Goal: Task Accomplishment & Management: Use online tool/utility

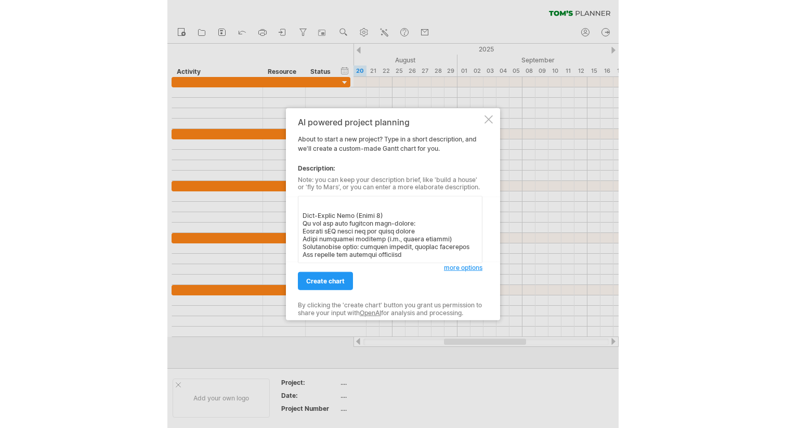
scroll to position [658, 0]
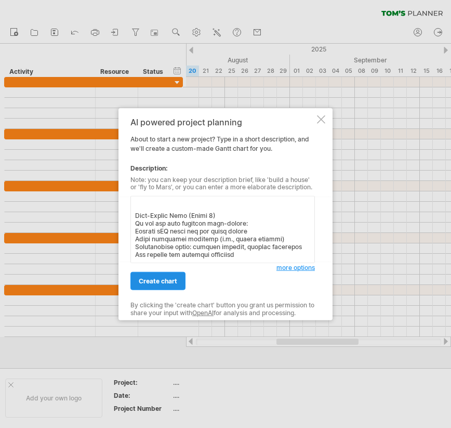
type textarea "Loremip 1 (Dolor 1–3) — Sitametcon & Adip Elitseddo Eiusmodte Incid Utl et dolo…"
click at [165, 288] on link "create chart" at bounding box center [158, 281] width 55 height 18
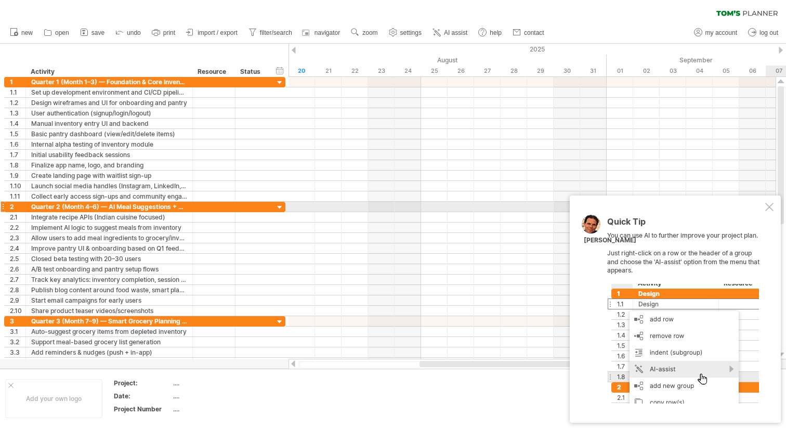
click at [451, 206] on div at bounding box center [770, 207] width 8 height 8
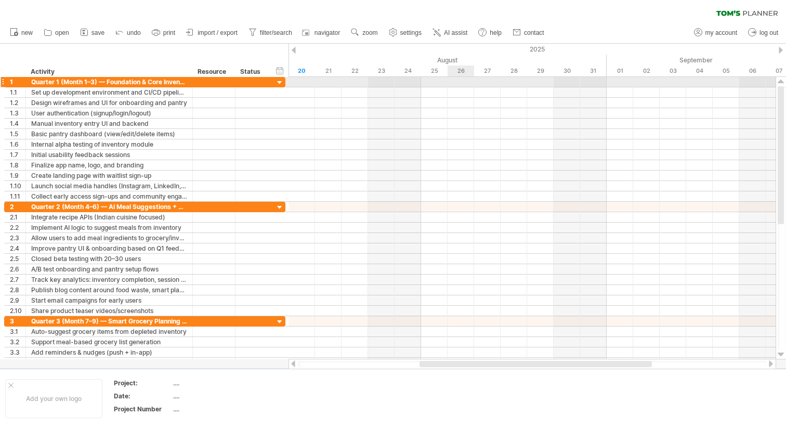
drag, startPoint x: 321, startPoint y: 83, endPoint x: 449, endPoint y: 82, distance: 127.4
click at [450, 82] on div at bounding box center [532, 82] width 487 height 10
click at [280, 82] on div at bounding box center [280, 83] width 10 height 10
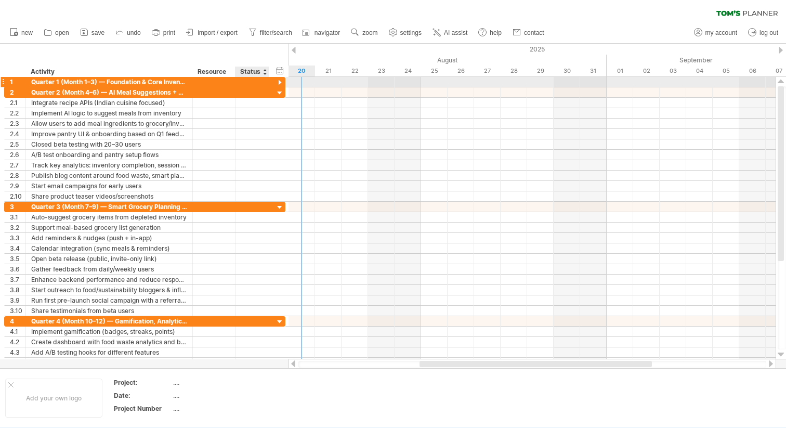
click at [280, 82] on div at bounding box center [280, 83] width 10 height 10
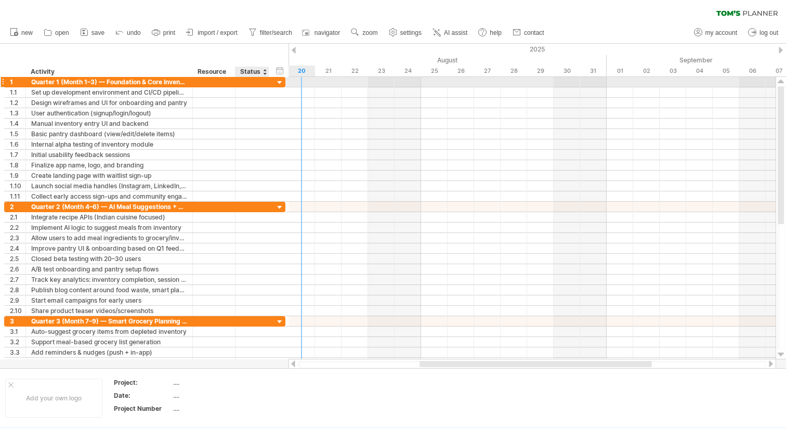
click at [280, 82] on div at bounding box center [280, 83] width 10 height 10
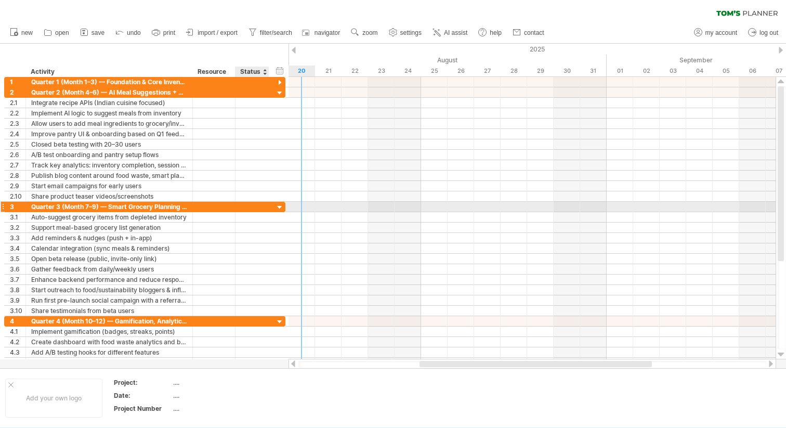
click at [280, 203] on div at bounding box center [280, 208] width 10 height 10
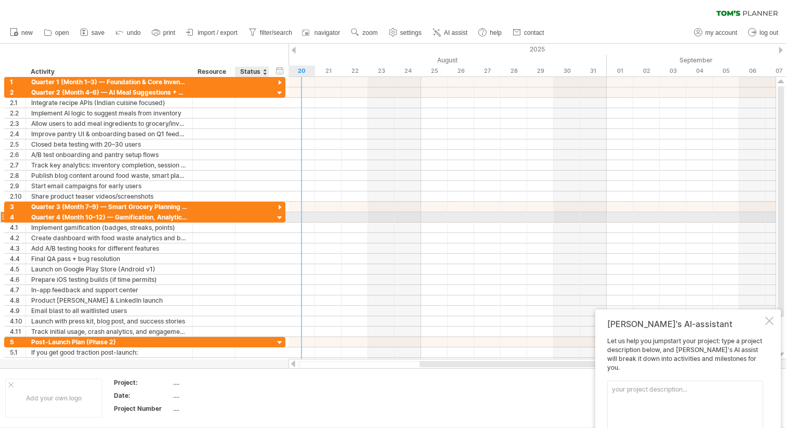
click at [281, 218] on div at bounding box center [280, 218] width 10 height 10
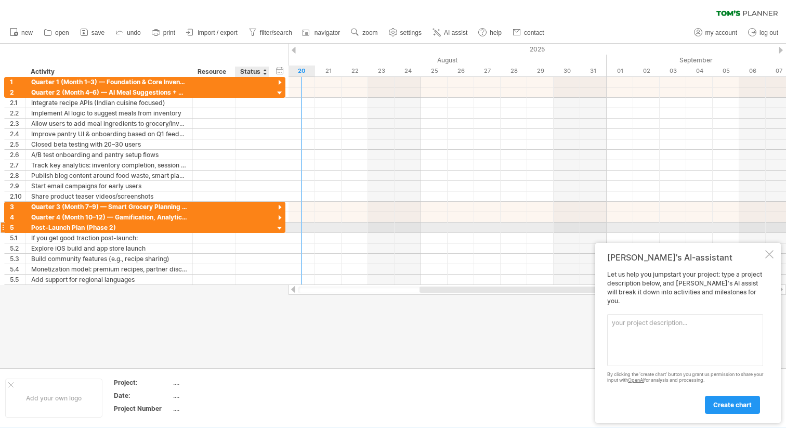
click at [280, 231] on div at bounding box center [280, 229] width 10 height 10
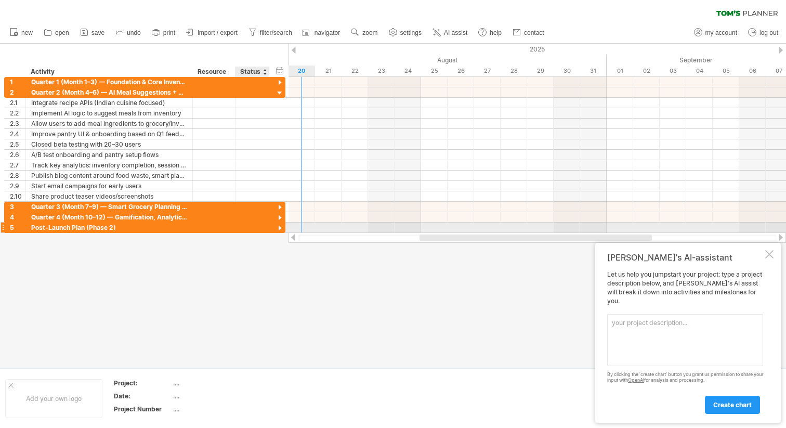
click at [249, 229] on div at bounding box center [252, 228] width 23 height 10
click at [3, 227] on div at bounding box center [3, 227] width 4 height 11
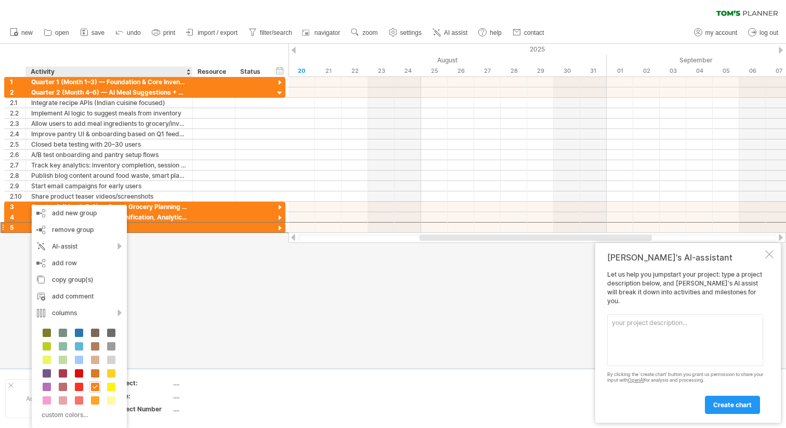
click at [232, 285] on div at bounding box center [393, 206] width 786 height 325
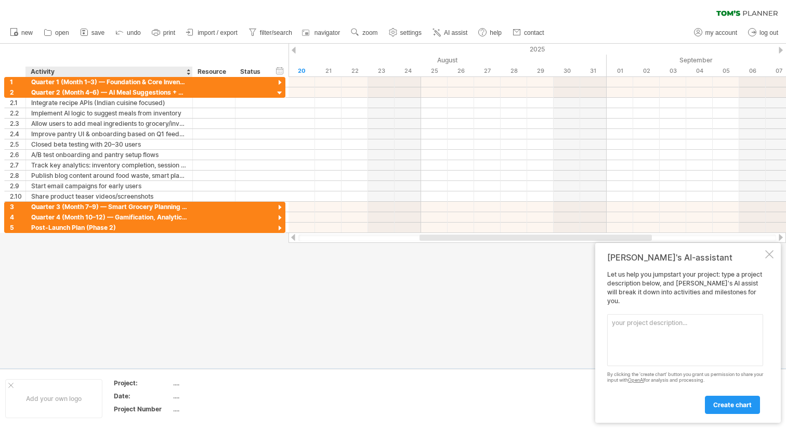
click at [171, 240] on div at bounding box center [393, 206] width 786 height 325
click at [156, 231] on div "Post-Launch Plan (Phase 2)" at bounding box center [109, 228] width 156 height 10
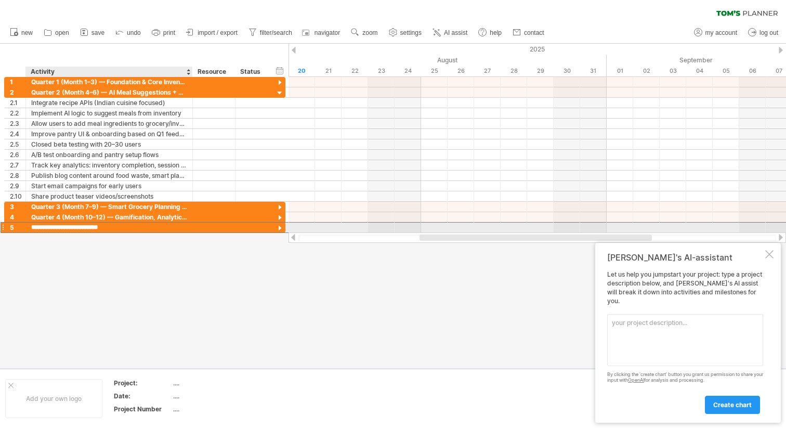
type input "**********"
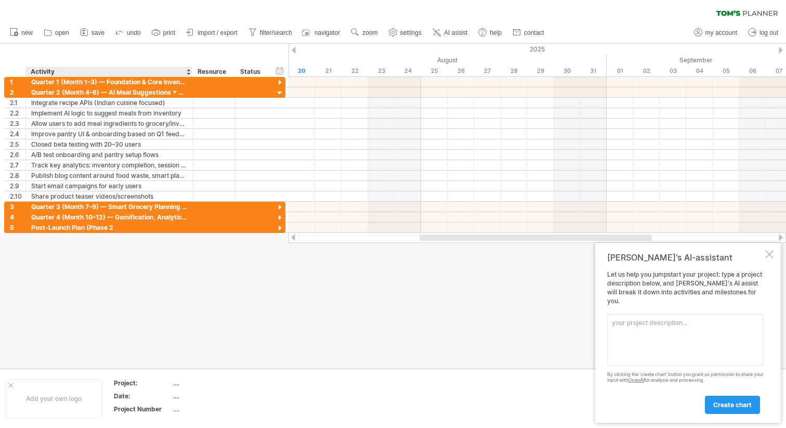
click at [197, 263] on div at bounding box center [393, 206] width 786 height 325
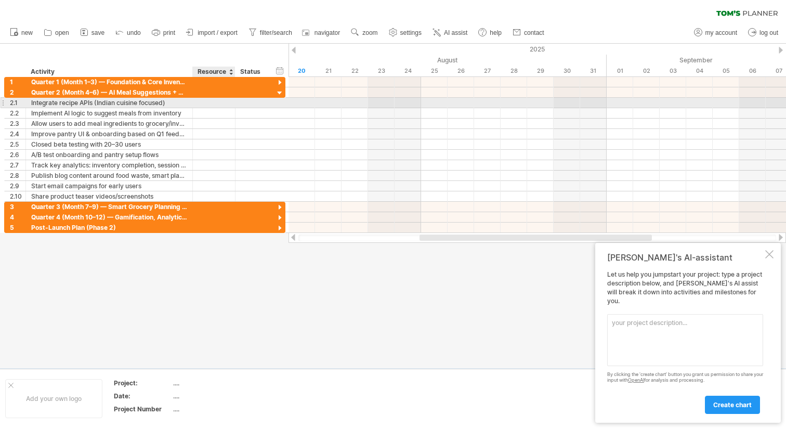
click at [232, 104] on div at bounding box center [233, 103] width 5 height 10
click at [305, 100] on div at bounding box center [538, 103] width 498 height 10
click at [334, 101] on div at bounding box center [538, 103] width 498 height 10
click at [141, 106] on div "Integrate recipe APIs (Indian cuisine focused)" at bounding box center [109, 103] width 156 height 10
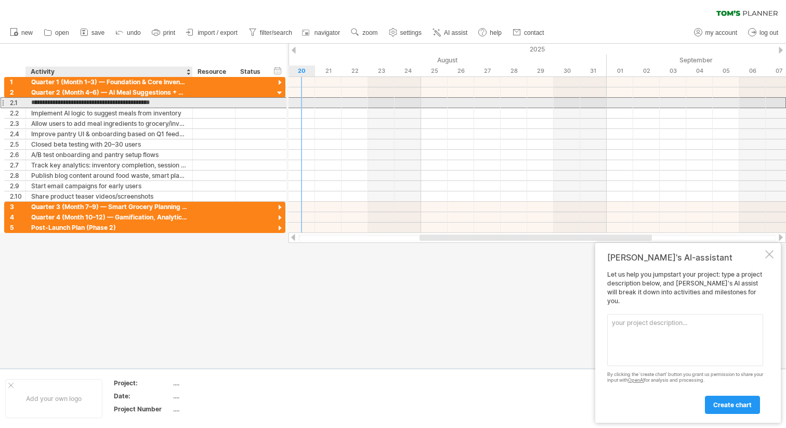
click at [141, 106] on input "**********" at bounding box center [109, 103] width 156 height 10
click at [193, 104] on div at bounding box center [214, 103] width 43 height 10
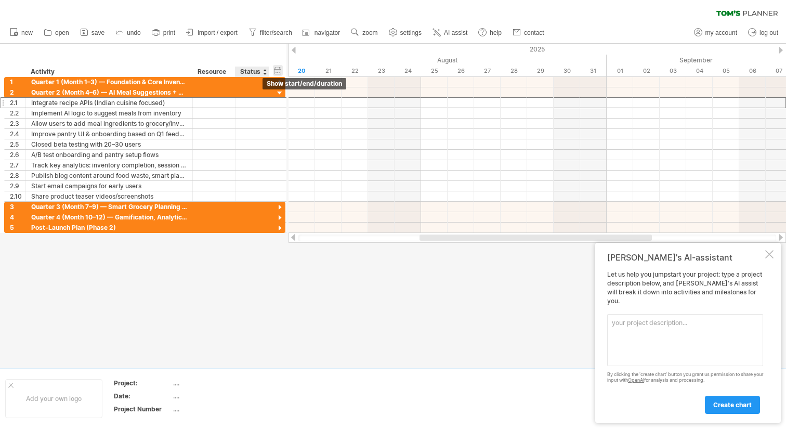
click at [280, 71] on div "hide start/end/duration show start/end/duration" at bounding box center [278, 70] width 10 height 11
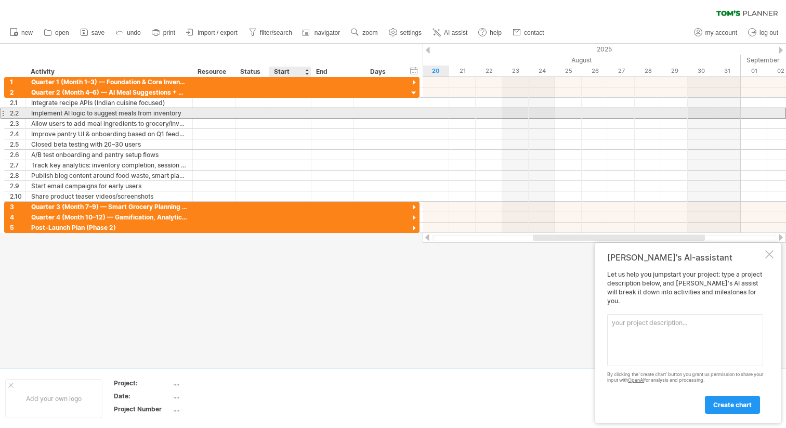
click at [285, 112] on div at bounding box center [290, 113] width 42 height 10
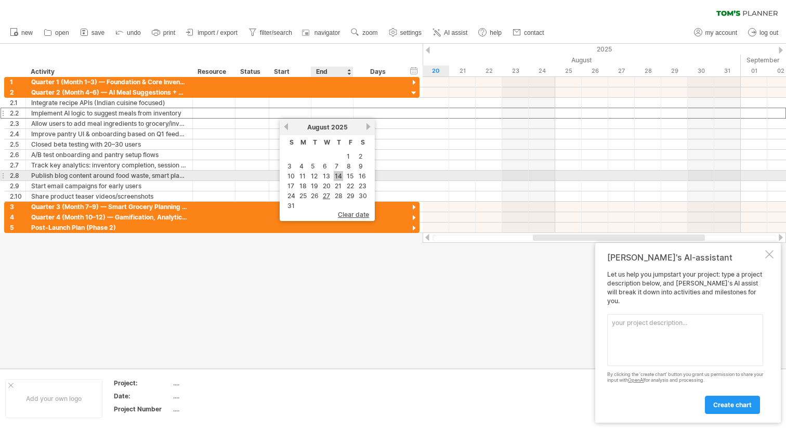
click at [342, 173] on link "14" at bounding box center [338, 176] width 9 height 10
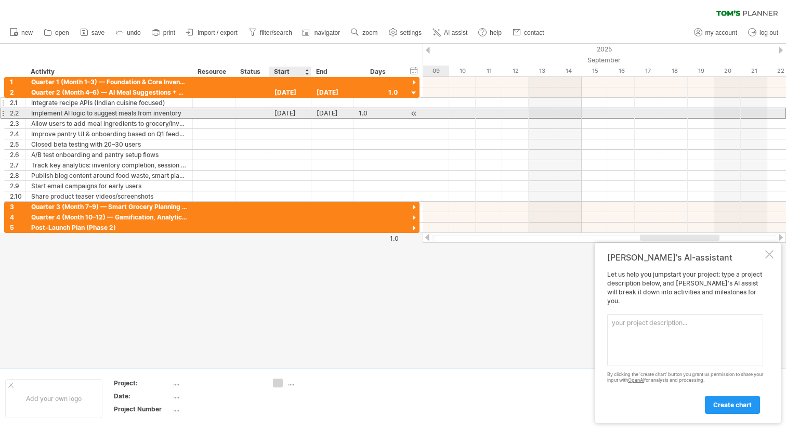
click at [285, 107] on div at bounding box center [290, 103] width 42 height 10
click at [269, 114] on div "[DATE]" at bounding box center [290, 113] width 42 height 10
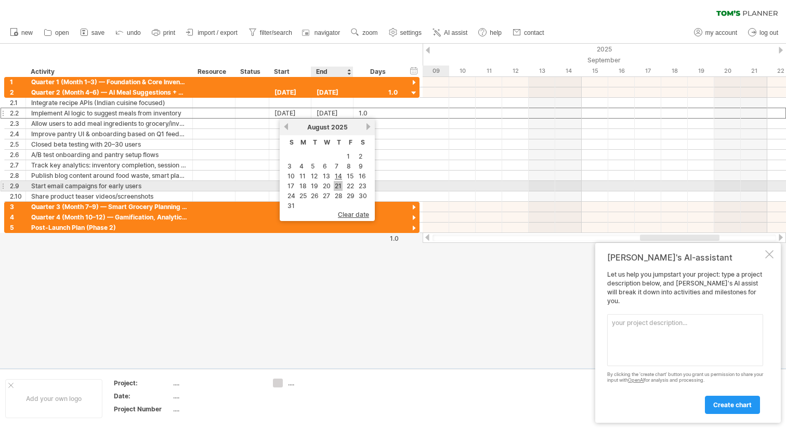
click at [338, 188] on link "21" at bounding box center [338, 186] width 9 height 10
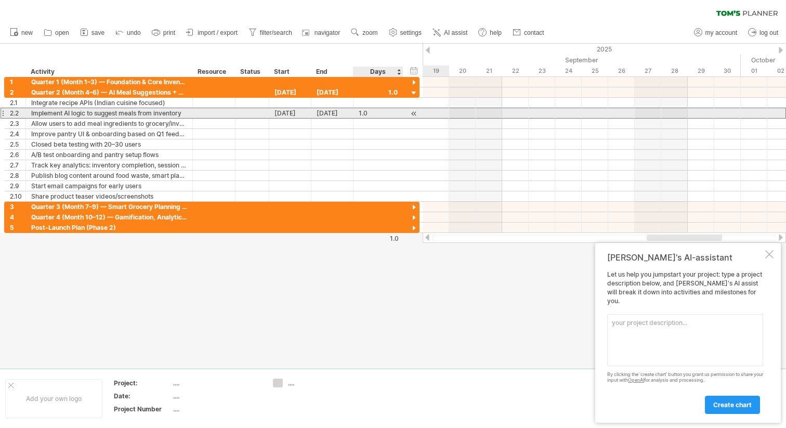
click at [371, 110] on div "1.0" at bounding box center [378, 113] width 39 height 10
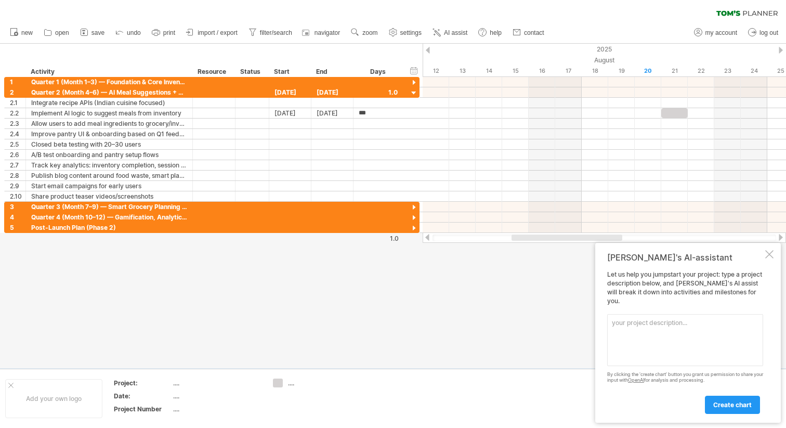
click at [451, 258] on div at bounding box center [770, 254] width 8 height 8
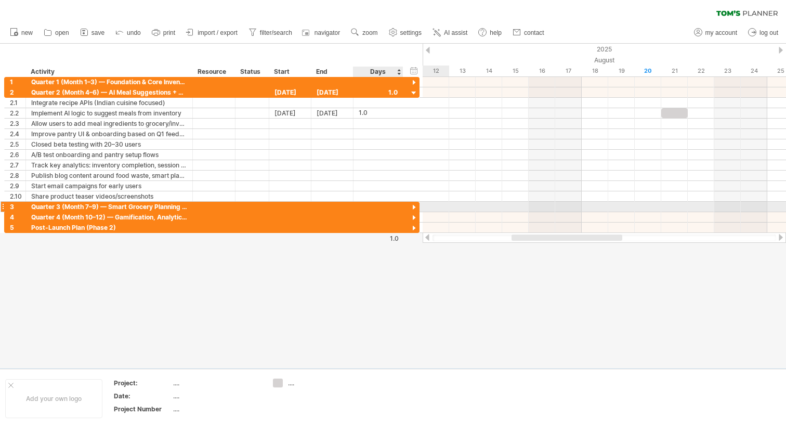
click at [416, 211] on div at bounding box center [414, 208] width 10 height 10
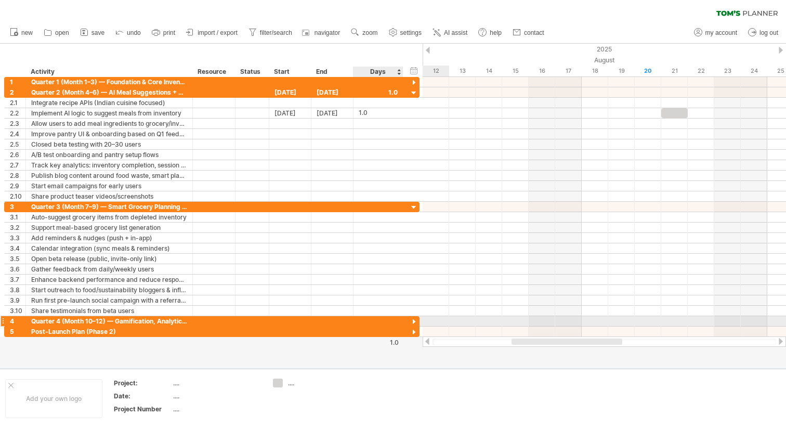
click at [411, 320] on div at bounding box center [414, 322] width 10 height 10
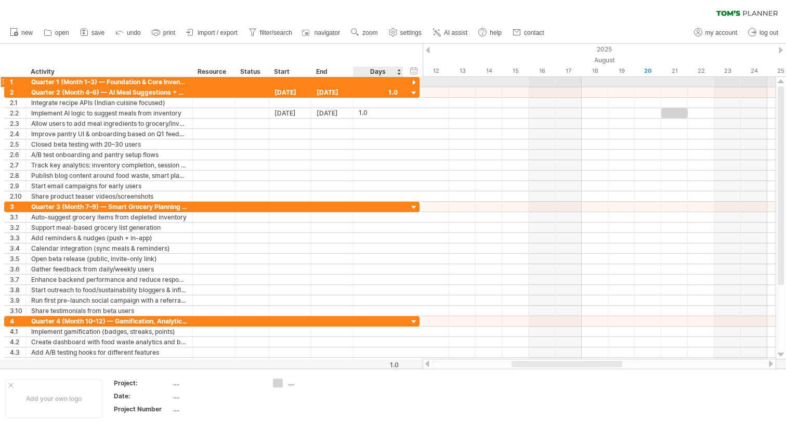
click at [412, 82] on div at bounding box center [414, 83] width 10 height 10
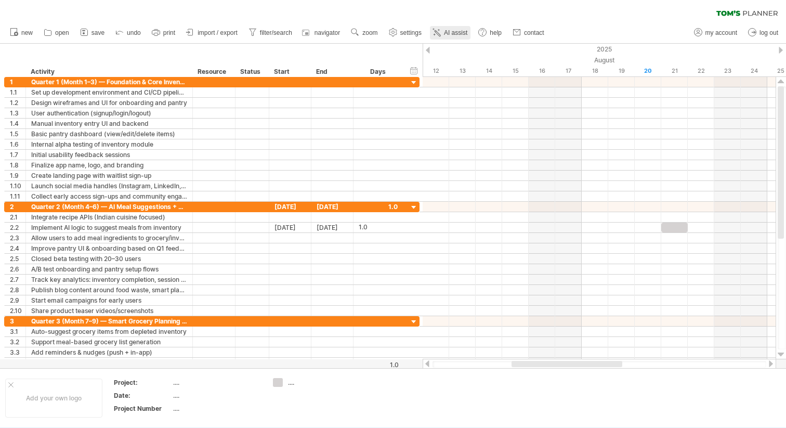
click at [451, 28] on link "AI assist" at bounding box center [450, 33] width 41 height 14
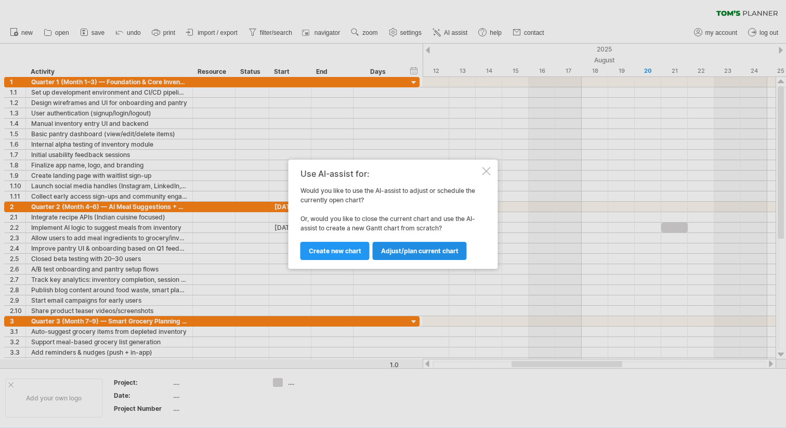
click at [410, 254] on link "Adjust/plan current chart" at bounding box center [420, 251] width 94 height 18
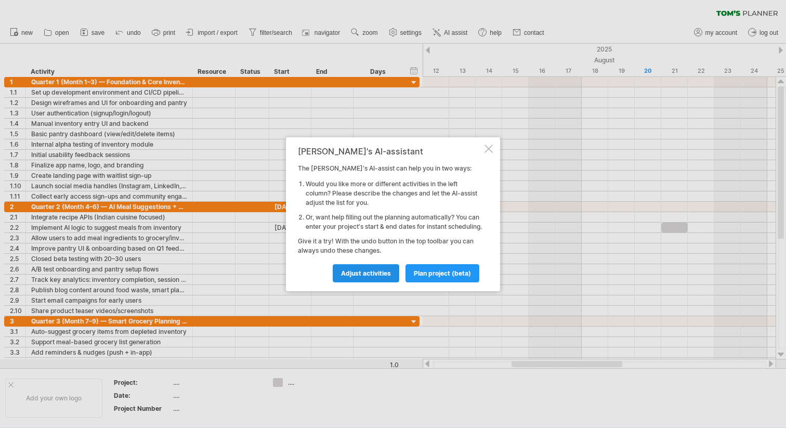
click at [374, 277] on span "Adjust activities" at bounding box center [366, 273] width 50 height 8
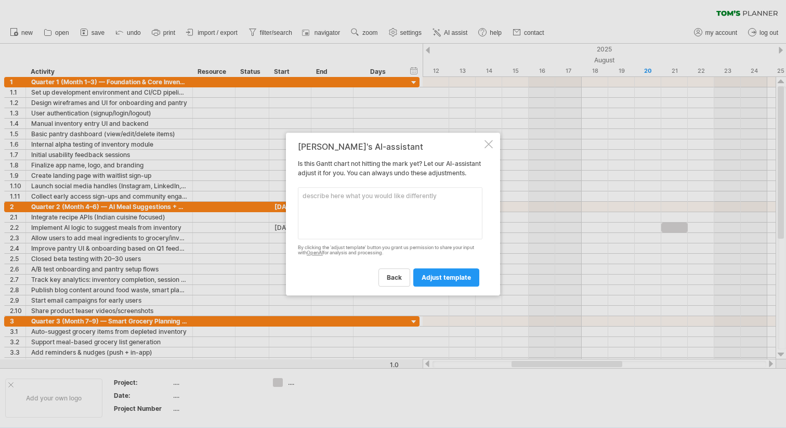
click at [395, 228] on textarea at bounding box center [390, 213] width 185 height 52
type textarea "please add time line as well"
click at [450, 281] on span "adjust template" at bounding box center [446, 278] width 49 height 8
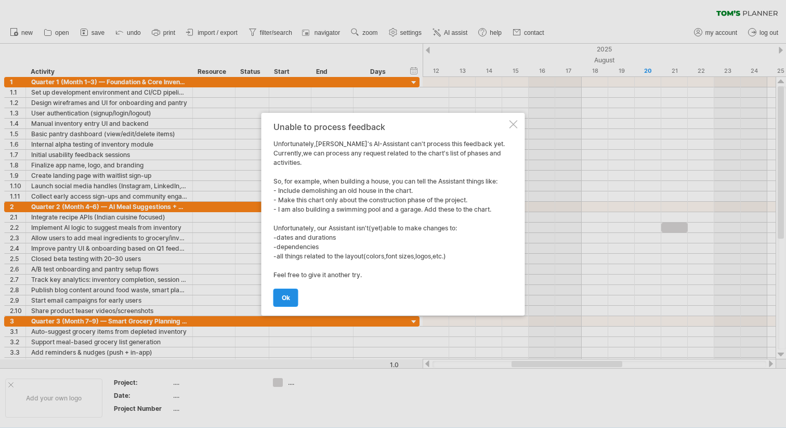
click at [286, 296] on span "ok" at bounding box center [286, 298] width 8 height 8
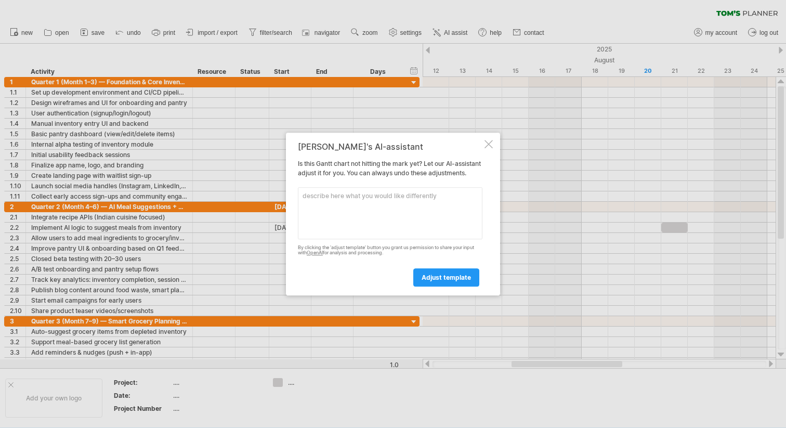
click at [451, 140] on div "[PERSON_NAME]'s AI-assistant Is this [PERSON_NAME] chart not hitting the mark y…" at bounding box center [393, 214] width 214 height 163
click at [451, 133] on div "[PERSON_NAME]'s AI-assistant Is this [PERSON_NAME] chart not hitting the mark y…" at bounding box center [393, 214] width 214 height 163
click at [451, 140] on div at bounding box center [489, 144] width 8 height 8
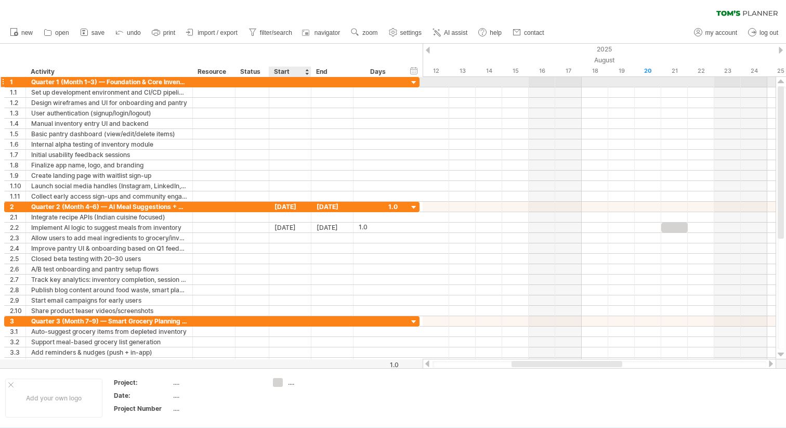
click at [284, 81] on div at bounding box center [290, 82] width 42 height 10
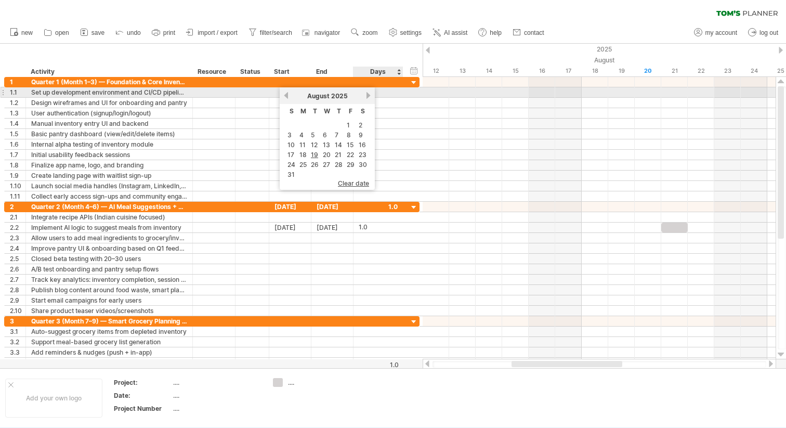
click at [366, 97] on link "next" at bounding box center [369, 96] width 8 height 8
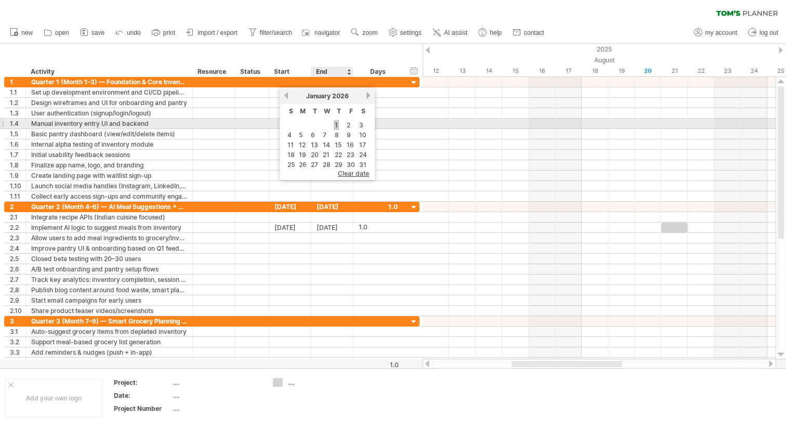
click at [339, 126] on link "1" at bounding box center [336, 125] width 5 height 10
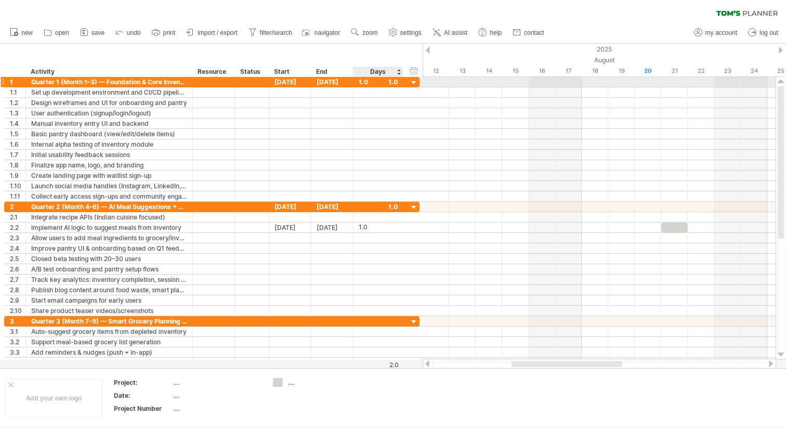
click at [368, 79] on div "1.0" at bounding box center [378, 82] width 39 height 10
click at [389, 84] on div "***" at bounding box center [378, 82] width 39 height 10
click at [397, 82] on div "1.0" at bounding box center [378, 82] width 39 height 10
type input "**"
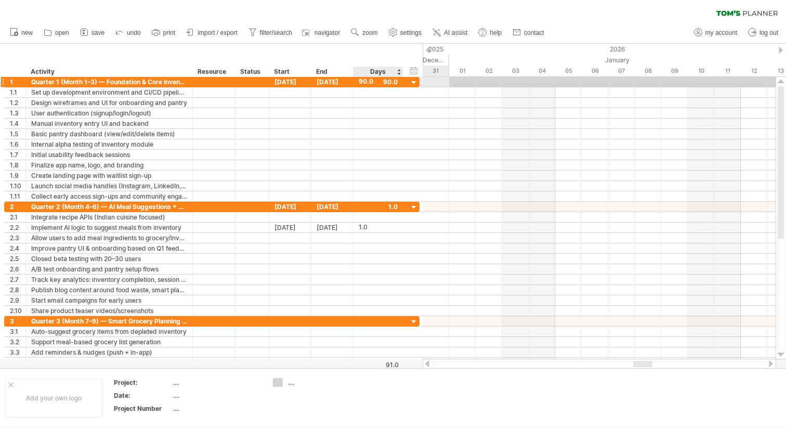
click at [417, 81] on div at bounding box center [414, 83] width 10 height 10
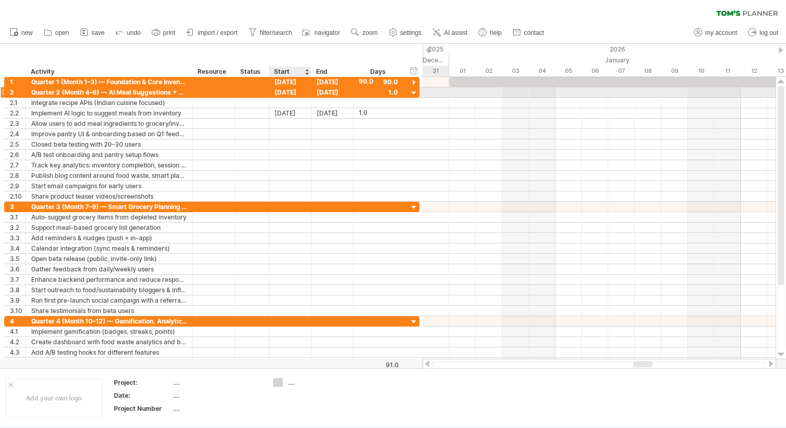
click at [293, 93] on div "[DATE]" at bounding box center [290, 92] width 42 height 10
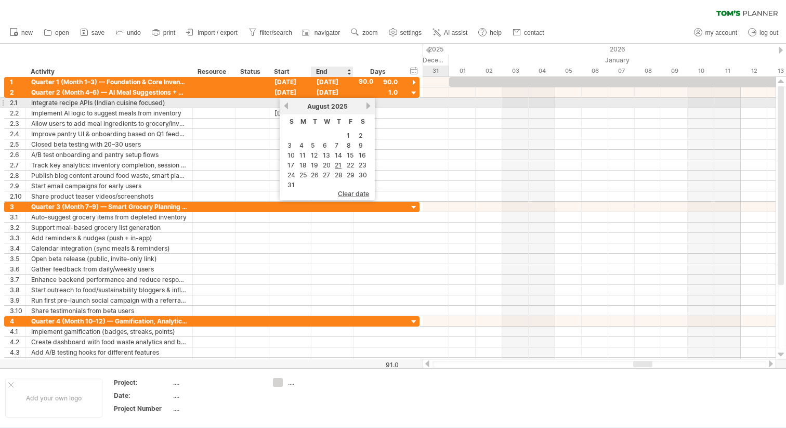
click at [328, 106] on span "August" at bounding box center [318, 106] width 22 height 8
click at [307, 106] on span "August" at bounding box center [318, 106] width 22 height 8
click at [367, 105] on link "next" at bounding box center [369, 106] width 8 height 8
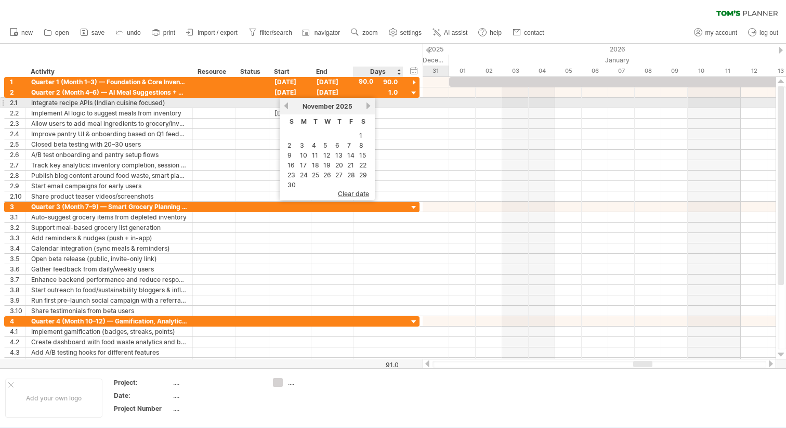
click at [367, 105] on link "next" at bounding box center [369, 106] width 8 height 8
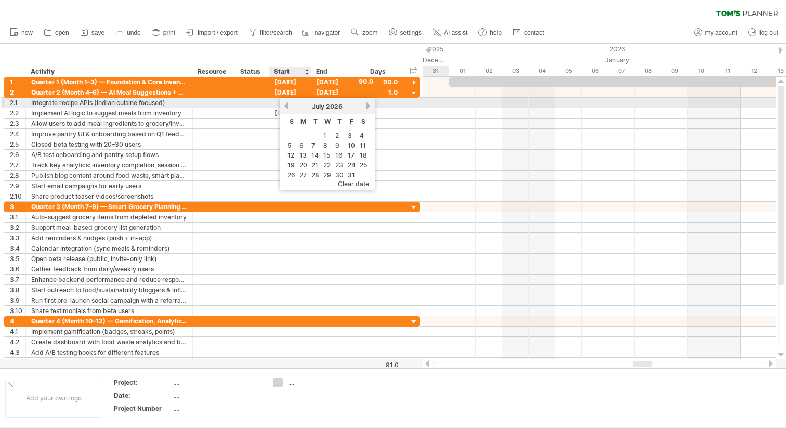
click at [287, 105] on link "previous" at bounding box center [286, 106] width 8 height 8
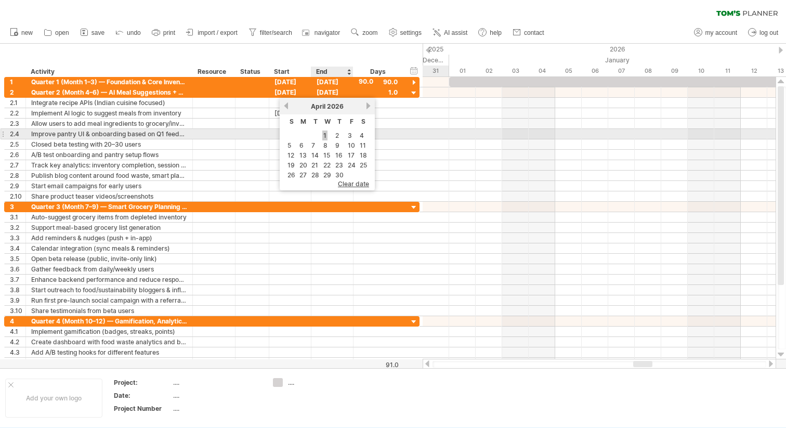
click at [325, 137] on link "1" at bounding box center [324, 136] width 5 height 10
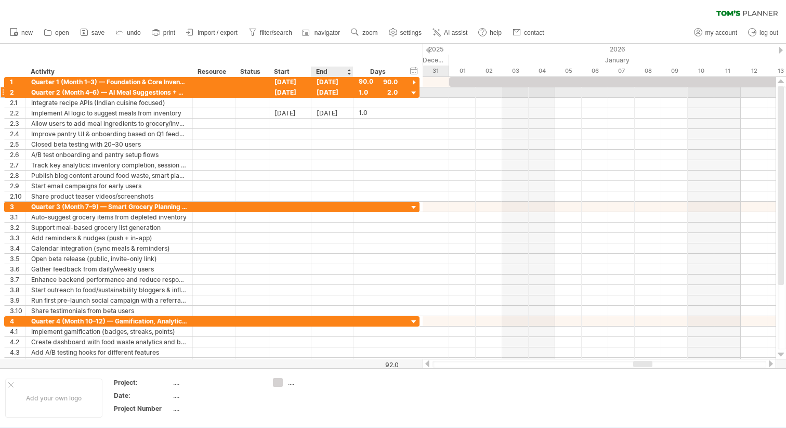
click at [342, 93] on div "[DATE]" at bounding box center [333, 92] width 42 height 10
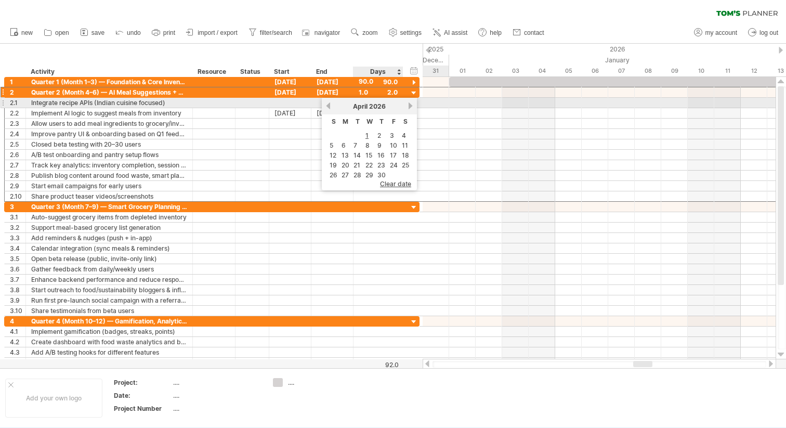
click at [411, 104] on link "next" at bounding box center [411, 106] width 8 height 8
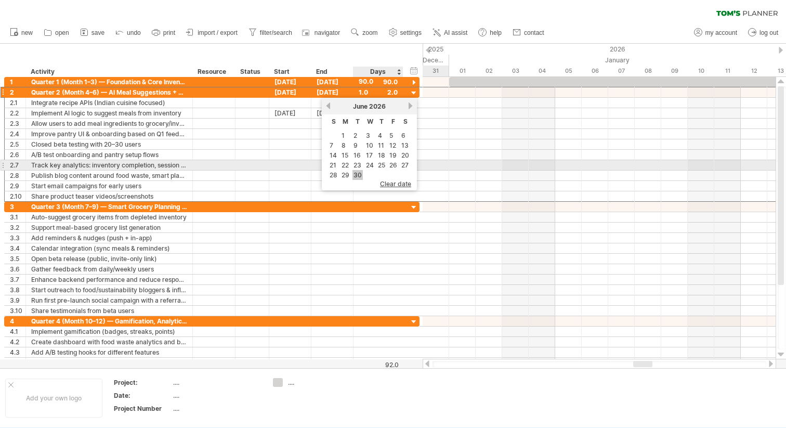
click at [360, 170] on link "30" at bounding box center [358, 175] width 10 height 10
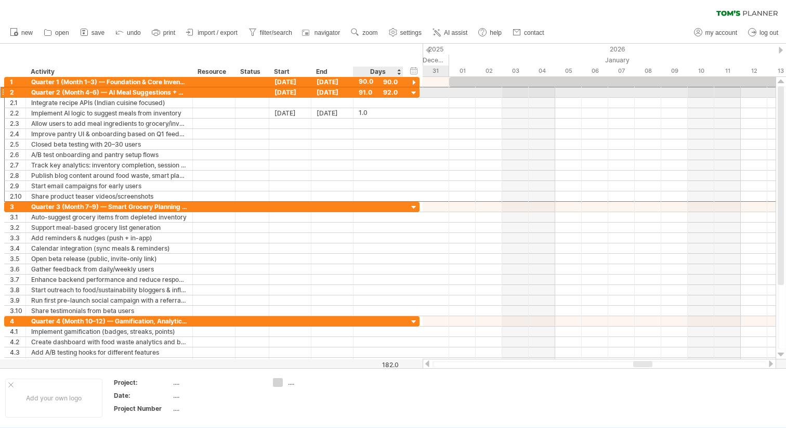
click at [390, 93] on div "91.0" at bounding box center [378, 92] width 39 height 10
click at [415, 94] on div at bounding box center [414, 93] width 10 height 10
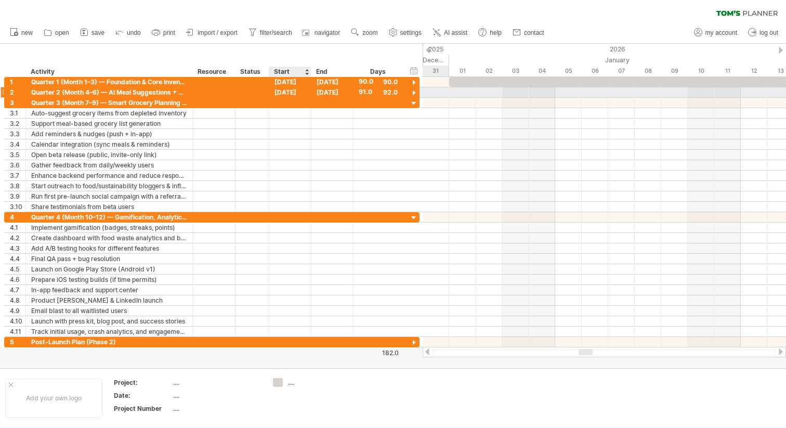
click at [291, 91] on div "[DATE]" at bounding box center [290, 92] width 42 height 10
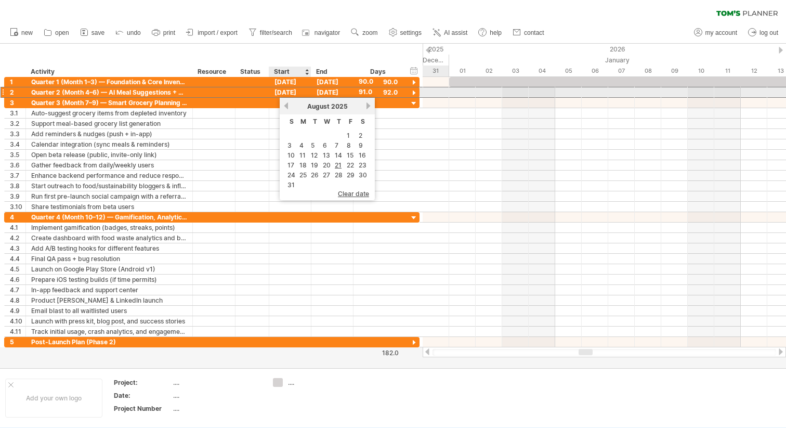
click at [291, 91] on div "[DATE]" at bounding box center [290, 92] width 42 height 10
click at [291, 92] on div "[DATE]" at bounding box center [290, 92] width 42 height 10
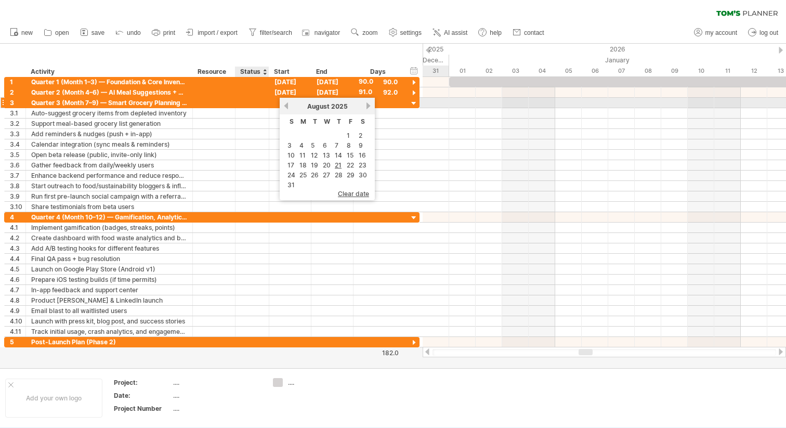
click at [270, 106] on div at bounding box center [290, 103] width 42 height 10
click at [289, 104] on div at bounding box center [290, 103] width 42 height 10
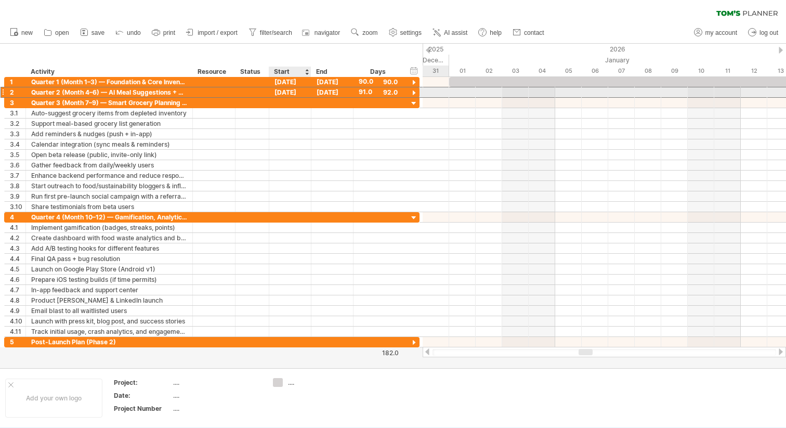
click at [292, 93] on div "[DATE]" at bounding box center [290, 92] width 42 height 10
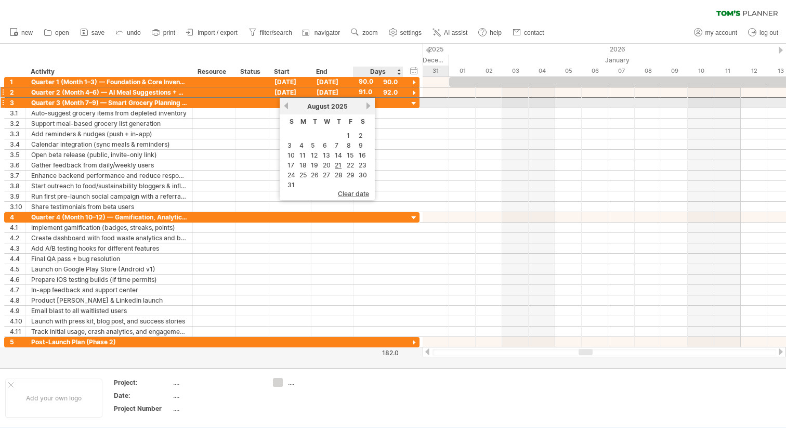
click at [361, 102] on div "[DATE]" at bounding box center [327, 106] width 75 height 8
click at [364, 102] on div "[DATE]" at bounding box center [327, 106] width 75 height 8
click at [367, 106] on link "next" at bounding box center [369, 106] width 8 height 8
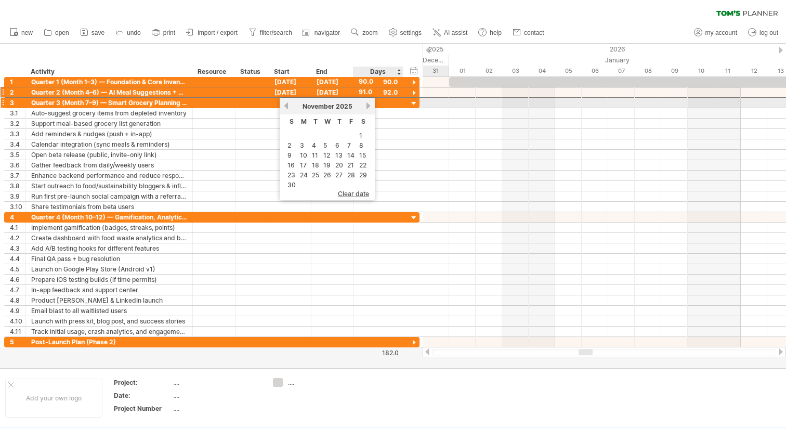
click at [366, 106] on link "next" at bounding box center [369, 106] width 8 height 8
click at [366, 105] on link "next" at bounding box center [369, 106] width 8 height 8
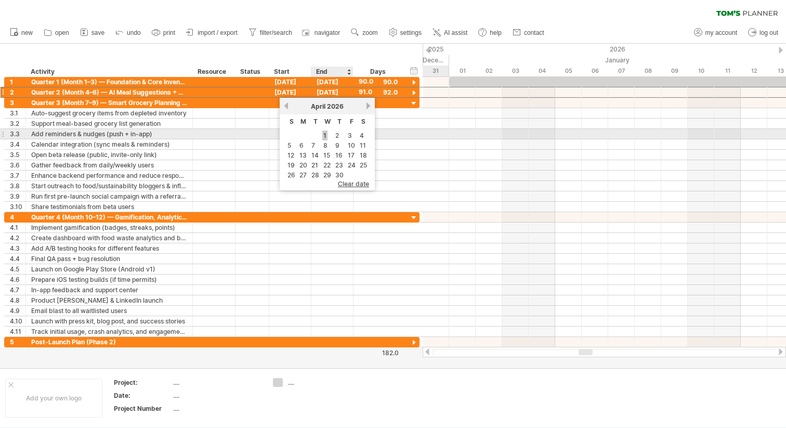
click at [325, 134] on link "1" at bounding box center [324, 136] width 5 height 10
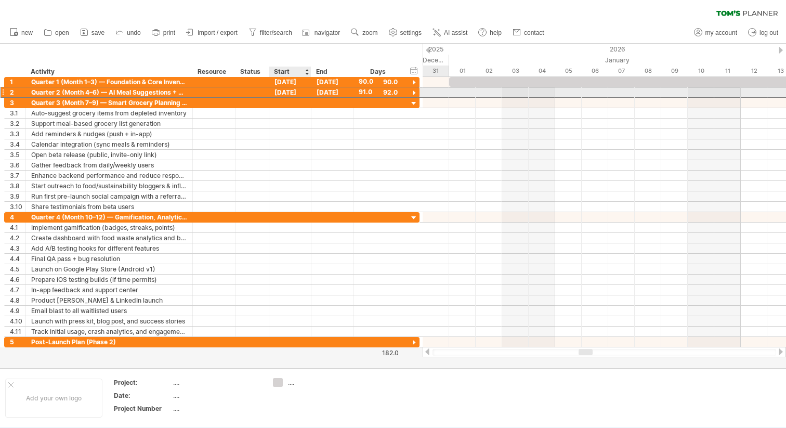
click at [295, 94] on div "[DATE]" at bounding box center [290, 92] width 42 height 10
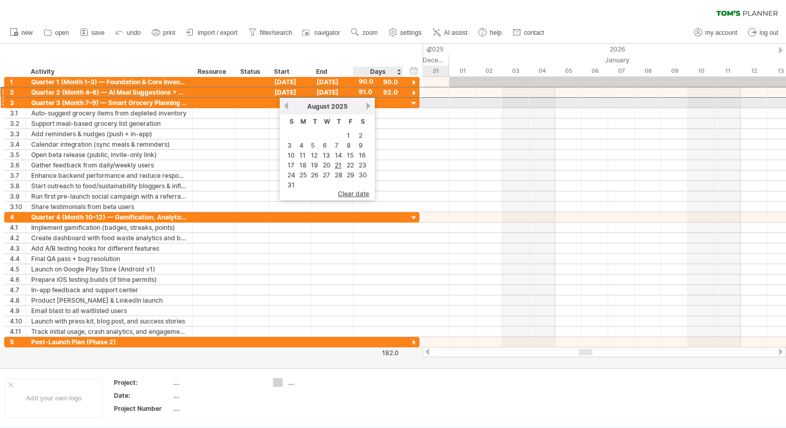
click at [365, 105] on link "next" at bounding box center [369, 106] width 8 height 8
click at [365, 106] on link "next" at bounding box center [369, 106] width 8 height 8
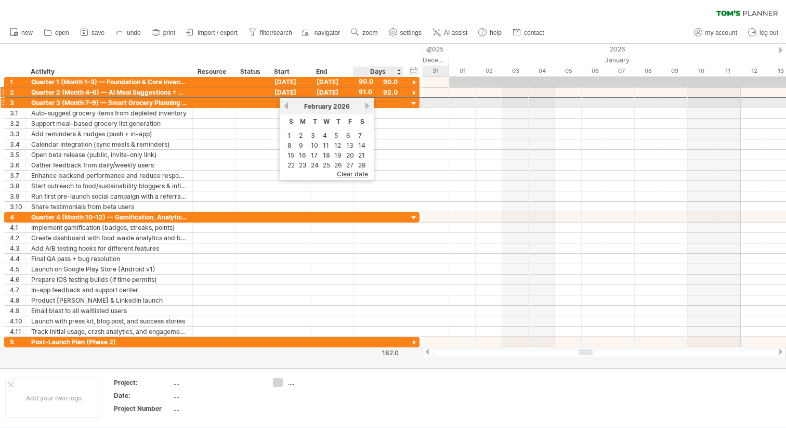
click at [365, 106] on link "next" at bounding box center [368, 106] width 8 height 8
click at [365, 106] on link "next" at bounding box center [369, 106] width 8 height 8
click at [366, 106] on link "next" at bounding box center [369, 106] width 8 height 8
click at [286, 106] on link "previous" at bounding box center [286, 106] width 8 height 8
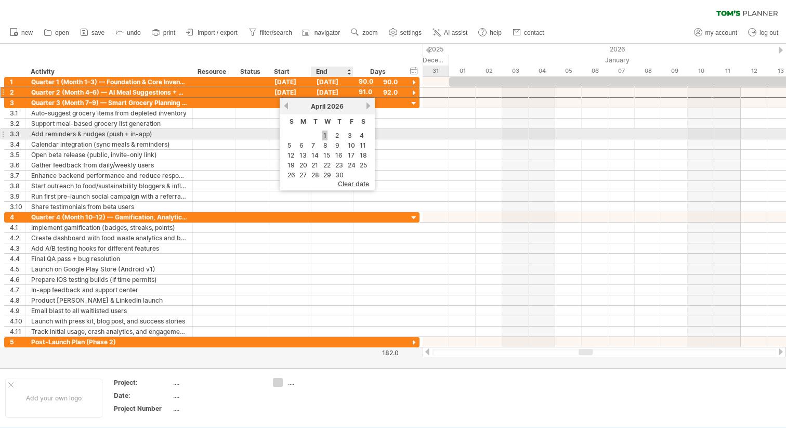
click at [325, 135] on link "1" at bounding box center [324, 136] width 5 height 10
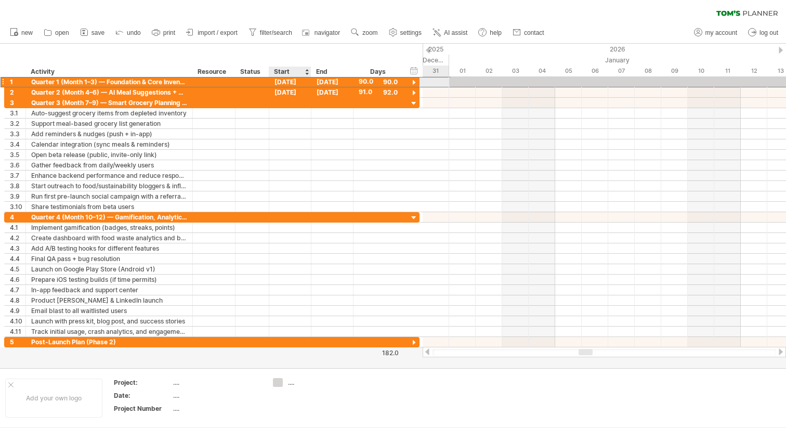
click at [288, 81] on div "[DATE]" at bounding box center [290, 82] width 42 height 10
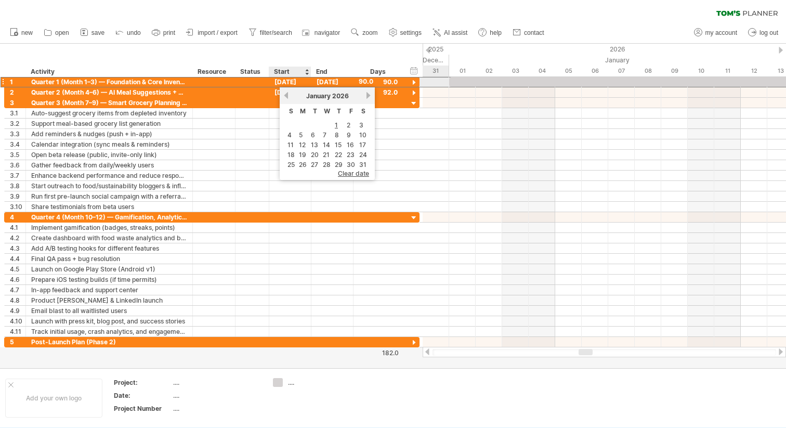
click at [288, 81] on div "[DATE]" at bounding box center [290, 82] width 42 height 10
click at [276, 94] on div "[DATE]" at bounding box center [290, 92] width 42 height 10
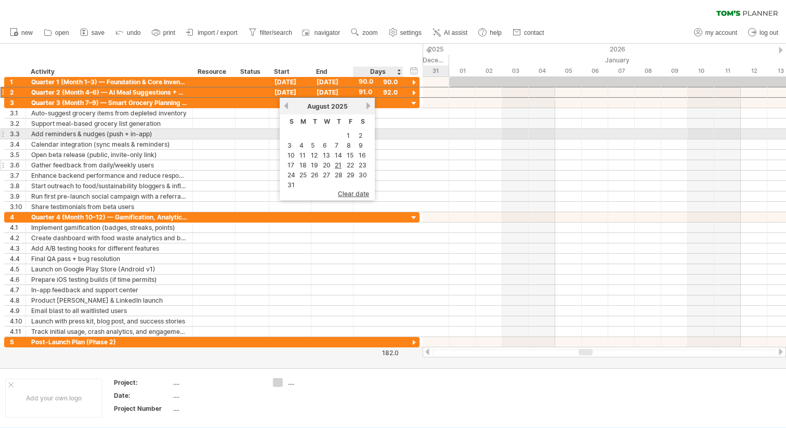
click at [412, 164] on div "**********" at bounding box center [212, 165] width 416 height 10
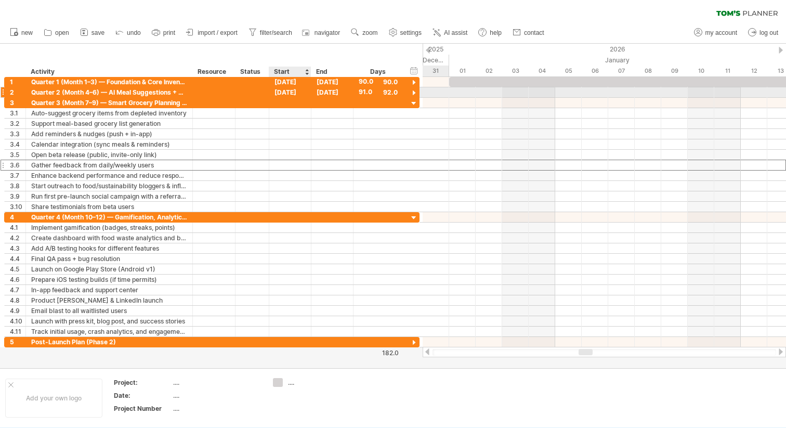
click at [289, 93] on div "[DATE]" at bounding box center [290, 92] width 42 height 10
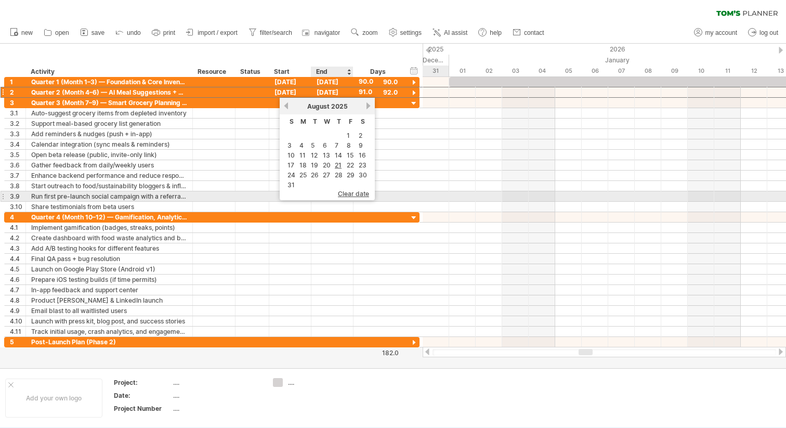
click at [355, 196] on div "clear date" at bounding box center [327, 196] width 95 height 8
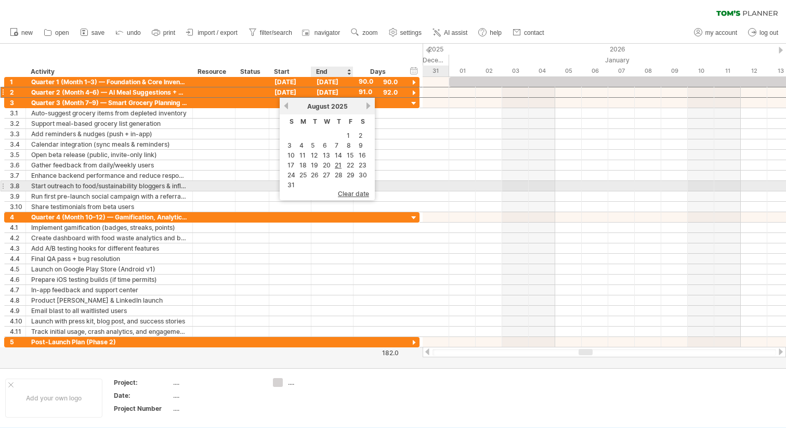
click at [354, 188] on table "S M T W T F S 1 2 3 4 5 6 7 8 9 10 11 12 13 14 15 16 17 18 19 20 21 22 23 24 25…" at bounding box center [327, 152] width 85 height 76
click at [355, 190] on span "clear date" at bounding box center [353, 194] width 31 height 8
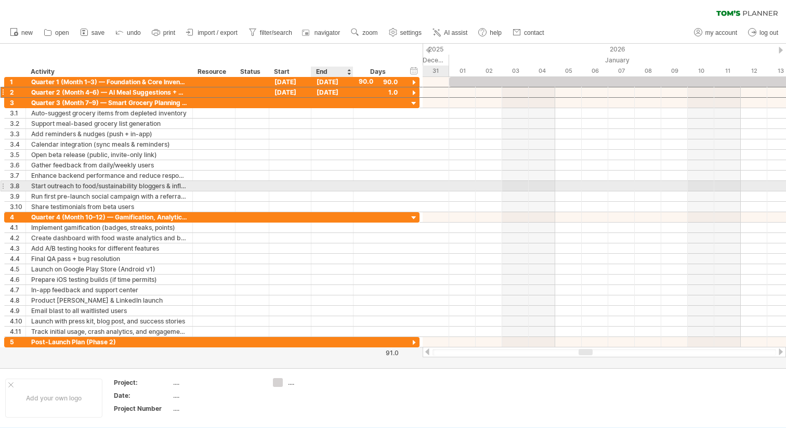
scroll to position [0, 0]
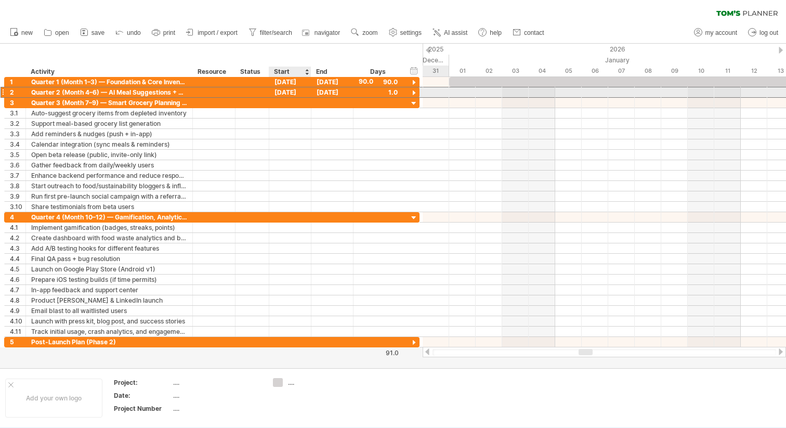
click at [291, 91] on div "[DATE]" at bounding box center [290, 92] width 42 height 10
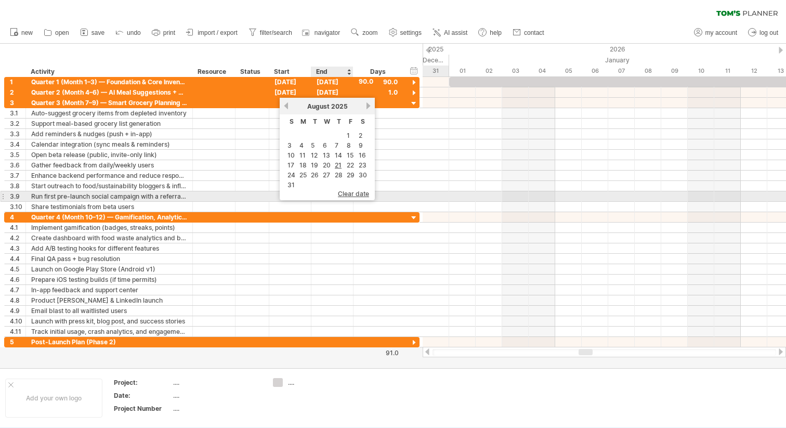
click at [357, 191] on span "clear date" at bounding box center [353, 194] width 31 height 8
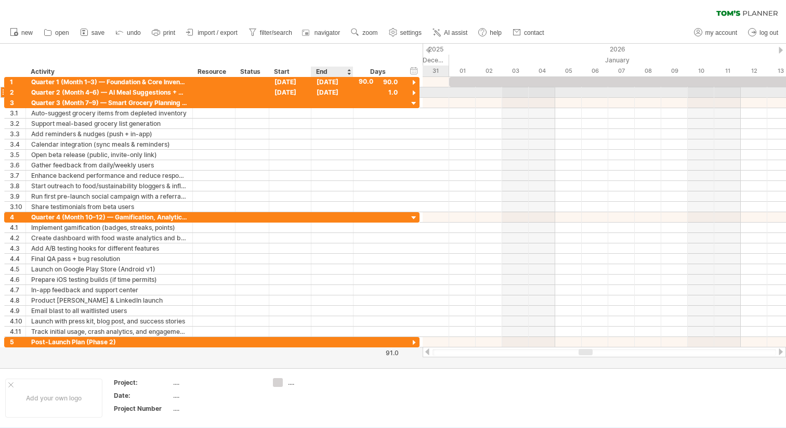
click at [330, 90] on div "[DATE]" at bounding box center [333, 92] width 42 height 10
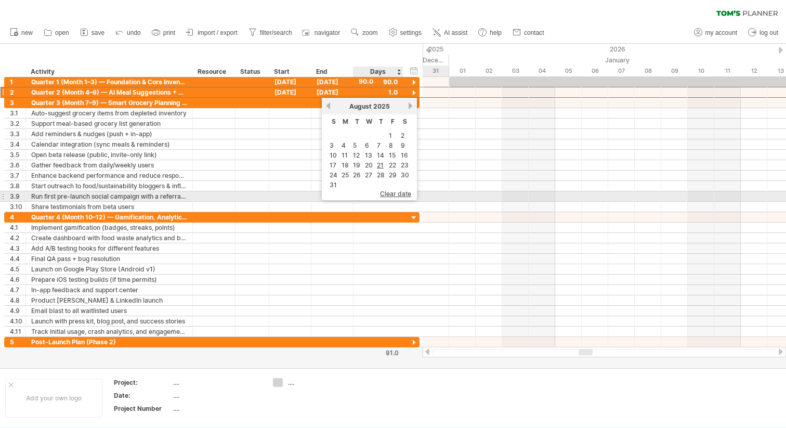
click at [399, 192] on span "clear date" at bounding box center [395, 194] width 31 height 8
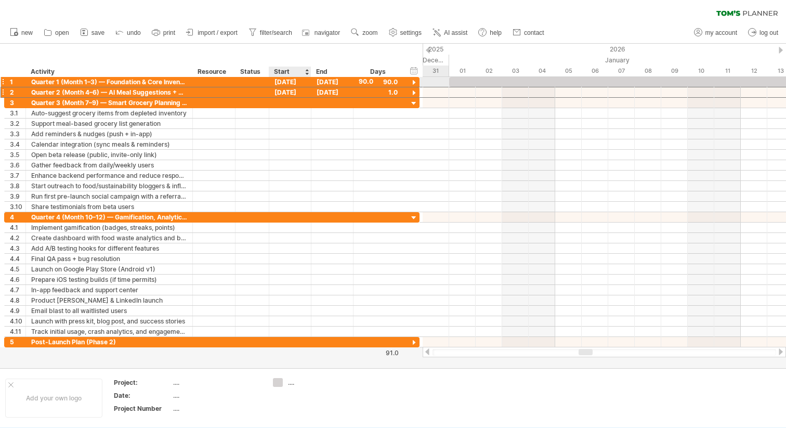
click at [308, 79] on div "[DATE]" at bounding box center [290, 82] width 42 height 10
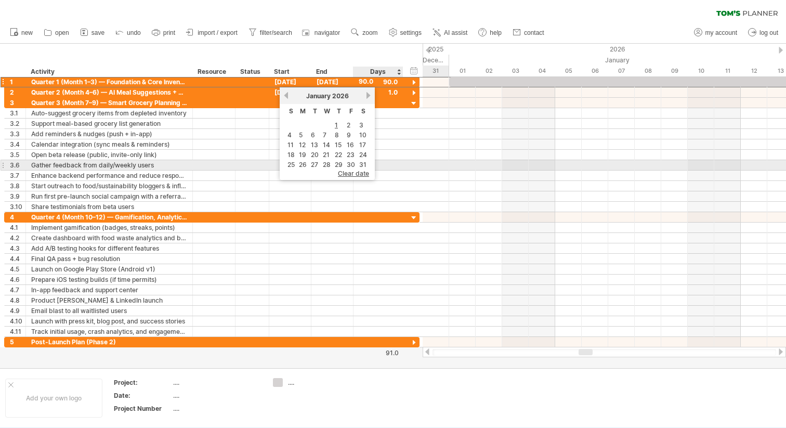
click at [360, 170] on span "clear date" at bounding box center [353, 174] width 31 height 8
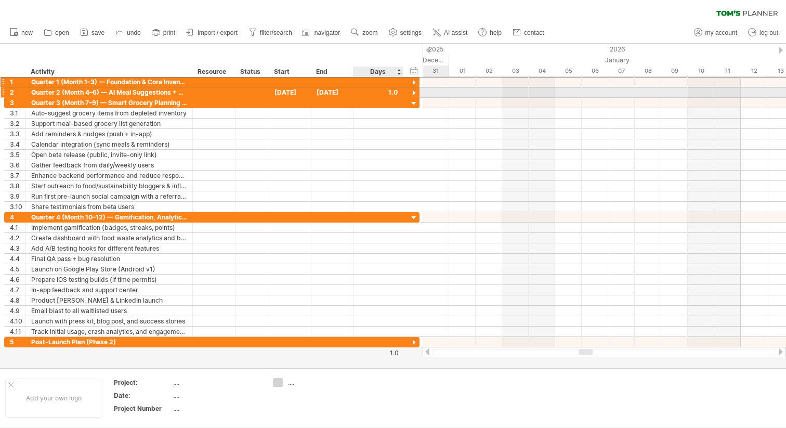
click at [360, 89] on div at bounding box center [378, 92] width 39 height 10
click at [414, 92] on div at bounding box center [414, 93] width 10 height 10
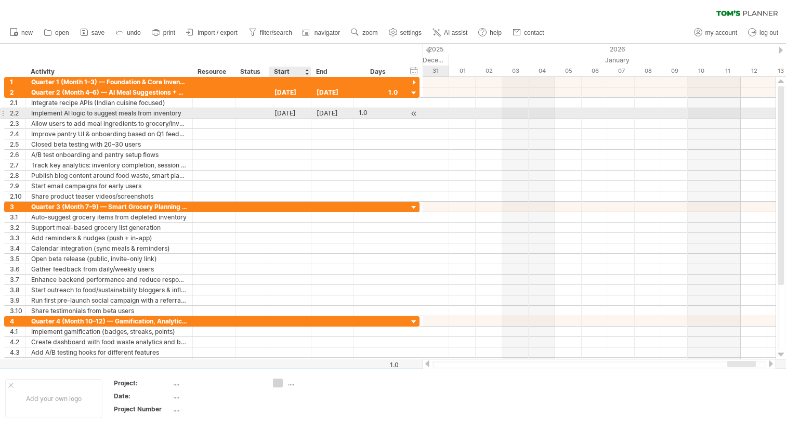
click at [298, 112] on div "[DATE]" at bounding box center [290, 113] width 42 height 10
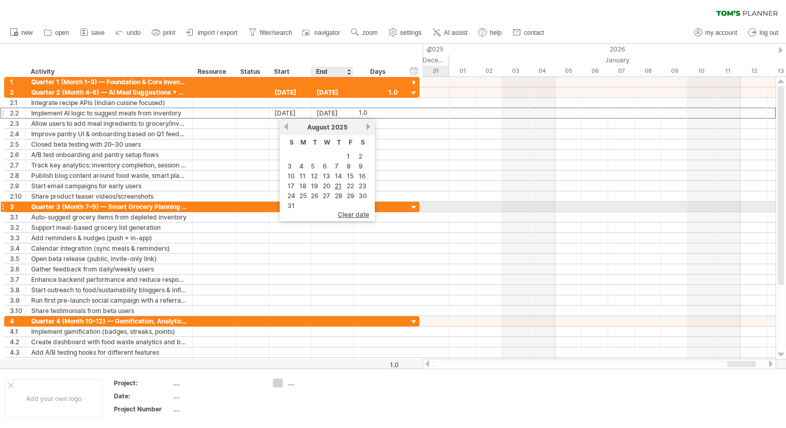
click at [356, 212] on span "clear date" at bounding box center [353, 215] width 31 height 8
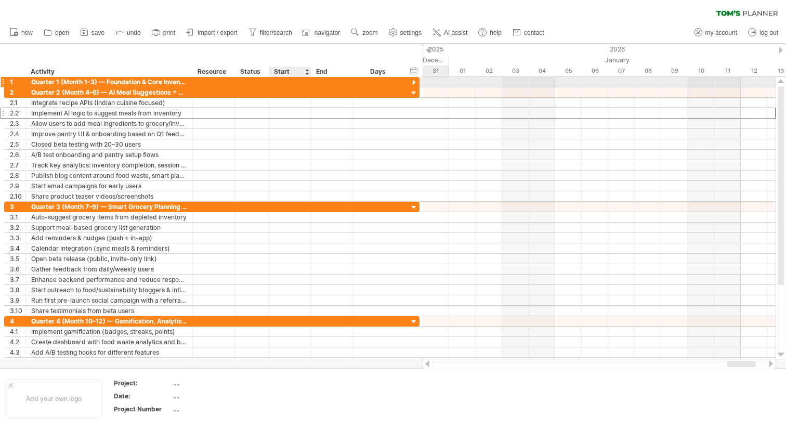
click at [295, 82] on div at bounding box center [290, 82] width 42 height 10
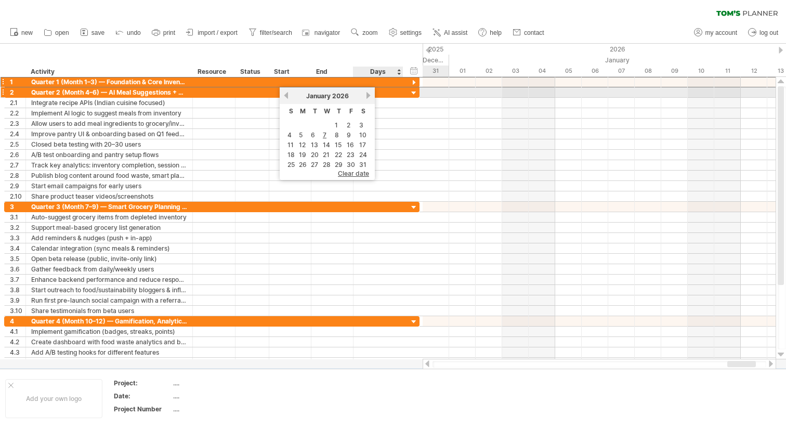
click at [369, 95] on link "next" at bounding box center [369, 96] width 8 height 8
click at [369, 95] on link "next" at bounding box center [368, 96] width 8 height 8
click at [369, 95] on link "next" at bounding box center [369, 96] width 8 height 8
click at [369, 96] on link "next" at bounding box center [369, 96] width 8 height 8
click at [285, 97] on link "previous" at bounding box center [286, 96] width 8 height 8
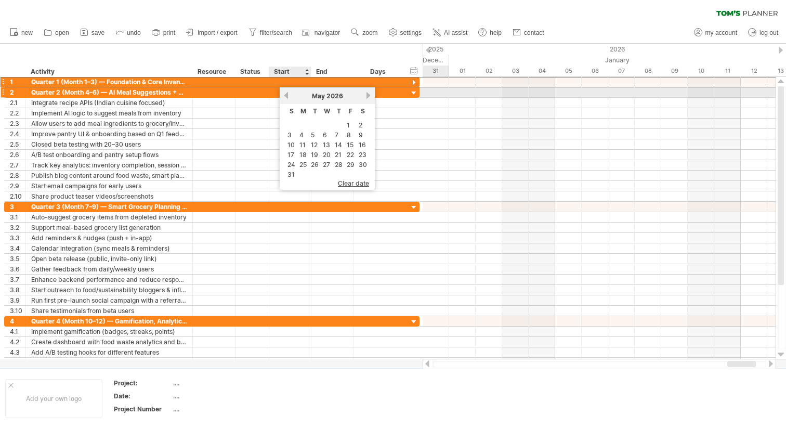
click at [285, 97] on link "previous" at bounding box center [286, 96] width 8 height 8
click at [284, 97] on link "previous" at bounding box center [286, 96] width 8 height 8
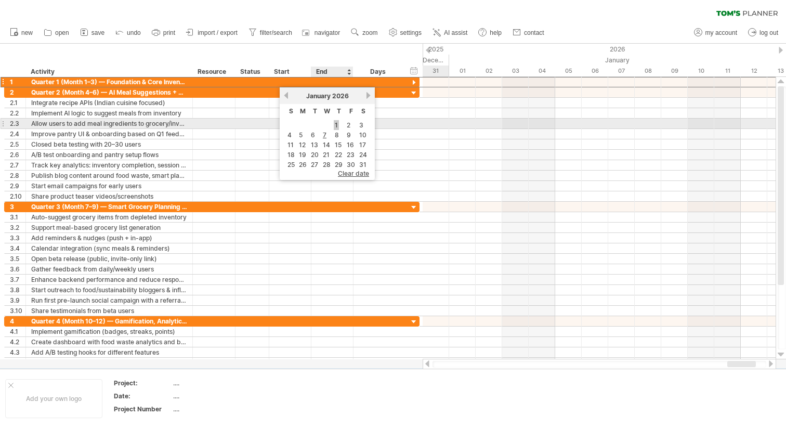
click at [338, 123] on link "1" at bounding box center [336, 125] width 5 height 10
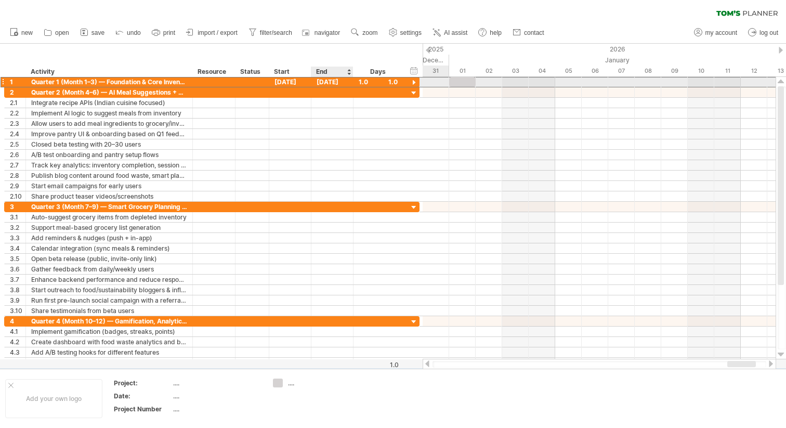
click at [332, 79] on div "[DATE]" at bounding box center [333, 82] width 42 height 10
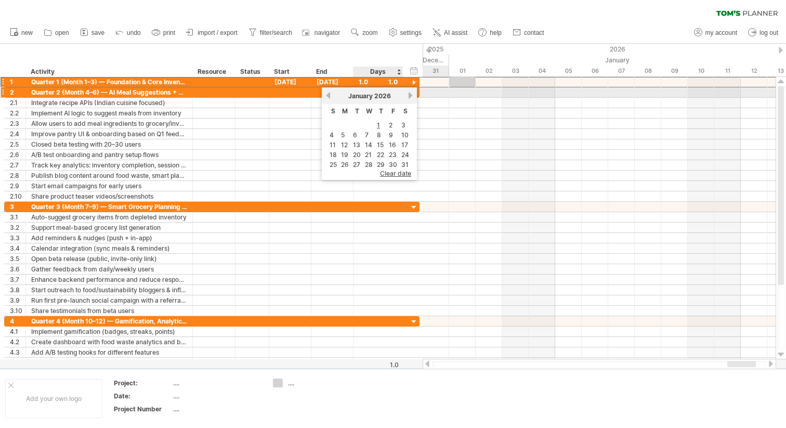
click at [413, 95] on link "next" at bounding box center [411, 96] width 8 height 8
click at [413, 95] on link "next" at bounding box center [410, 96] width 8 height 8
click at [329, 94] on link "previous" at bounding box center [329, 96] width 8 height 8
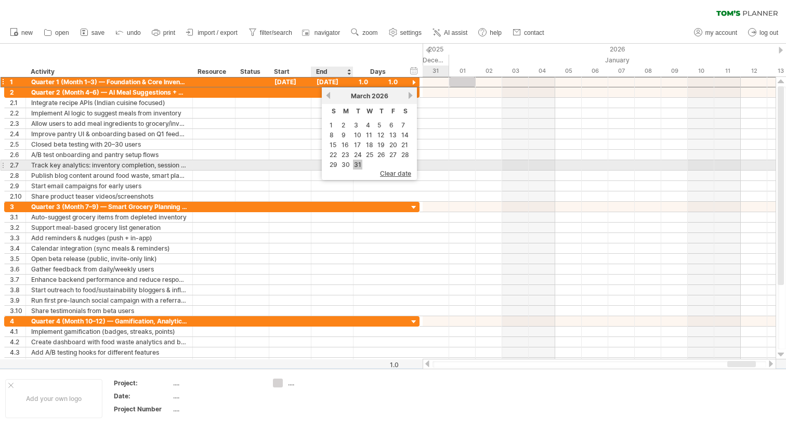
click at [356, 164] on link "31" at bounding box center [357, 165] width 9 height 10
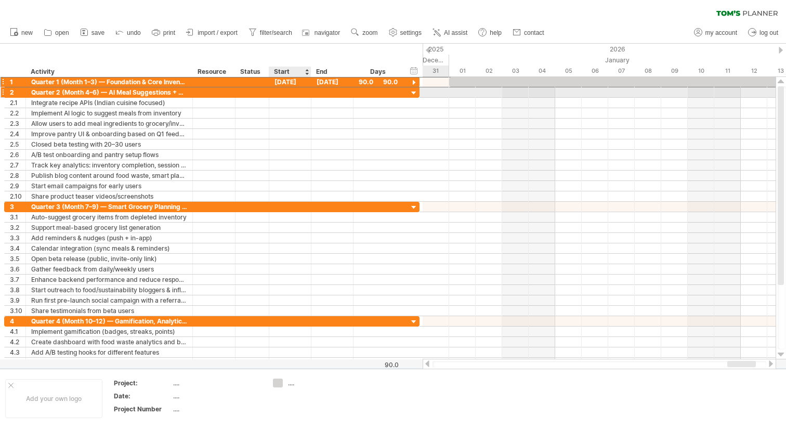
click at [299, 91] on div at bounding box center [290, 92] width 42 height 10
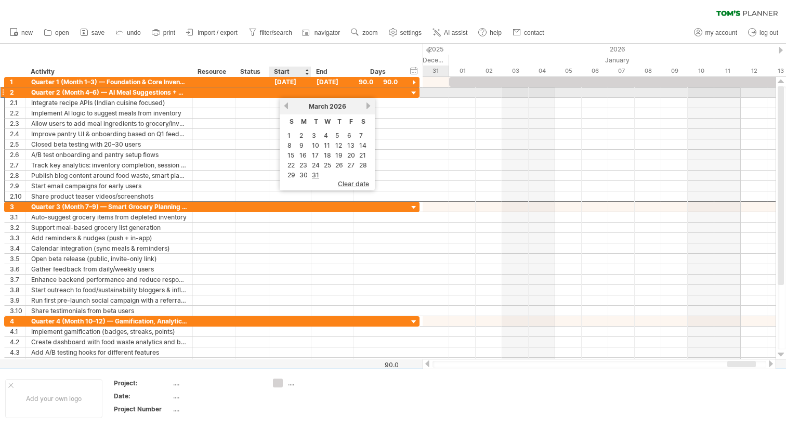
click at [299, 91] on div at bounding box center [290, 92] width 42 height 10
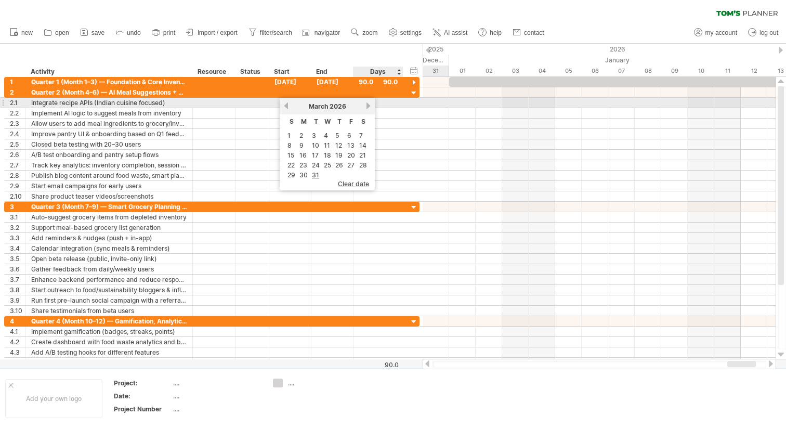
click at [364, 107] on div "[DATE]" at bounding box center [327, 106] width 75 height 8
click at [367, 106] on link "next" at bounding box center [369, 106] width 8 height 8
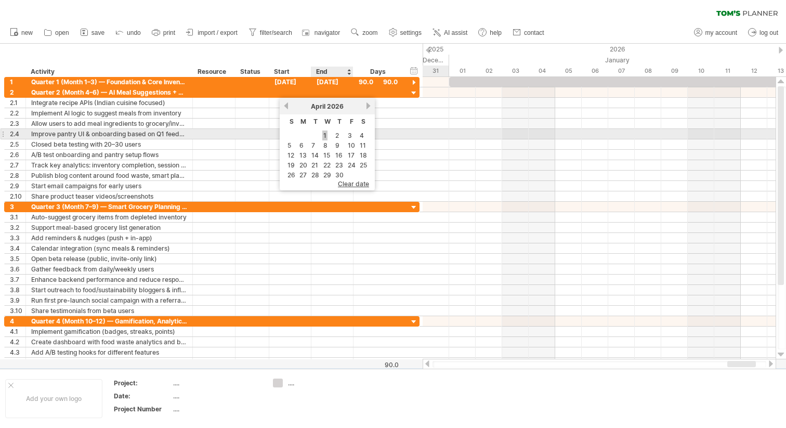
click at [326, 134] on link "1" at bounding box center [324, 136] width 5 height 10
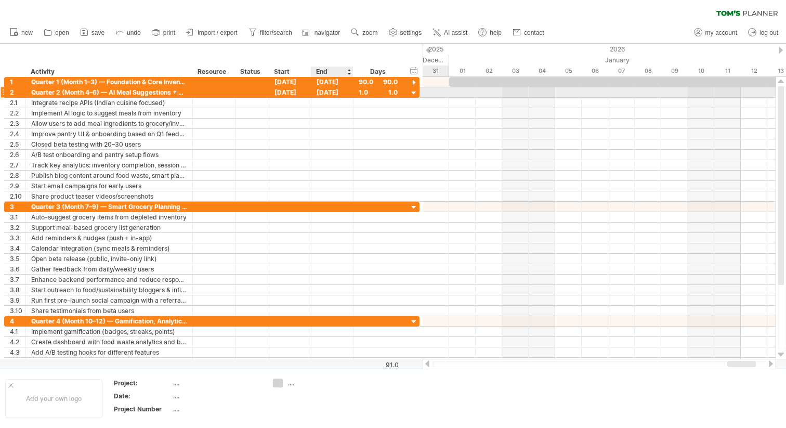
click at [329, 94] on div "[DATE]" at bounding box center [333, 92] width 42 height 10
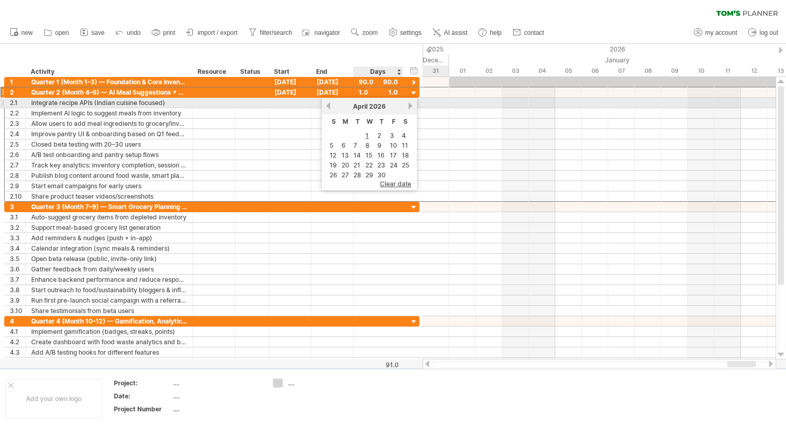
click at [408, 105] on link "next" at bounding box center [411, 106] width 8 height 8
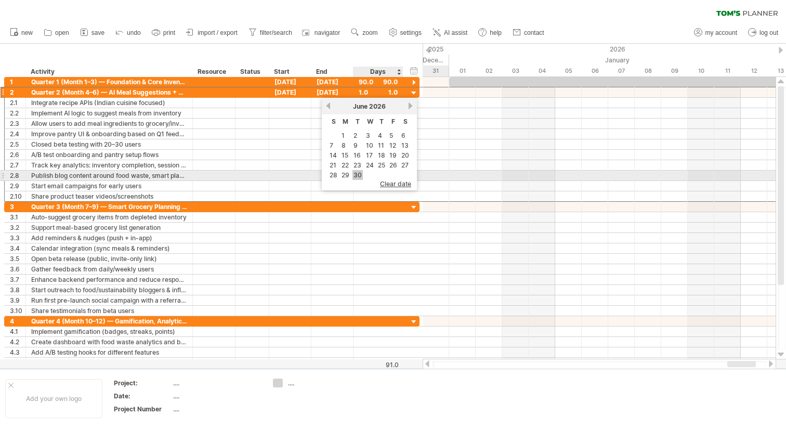
click at [358, 174] on link "30" at bounding box center [358, 175] width 10 height 10
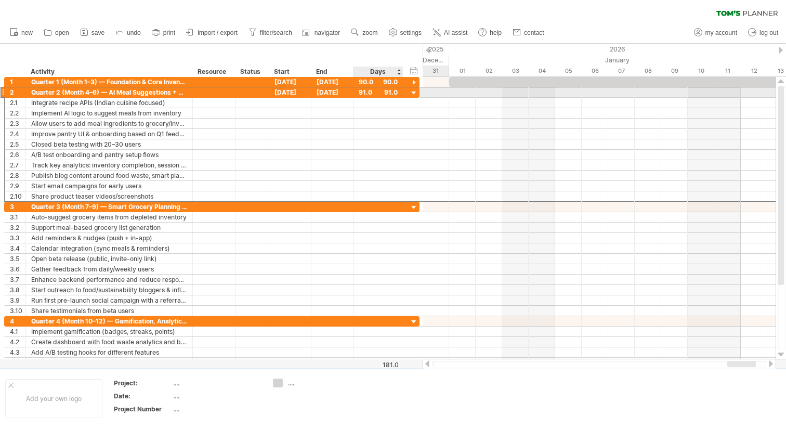
click at [414, 92] on div at bounding box center [414, 93] width 10 height 10
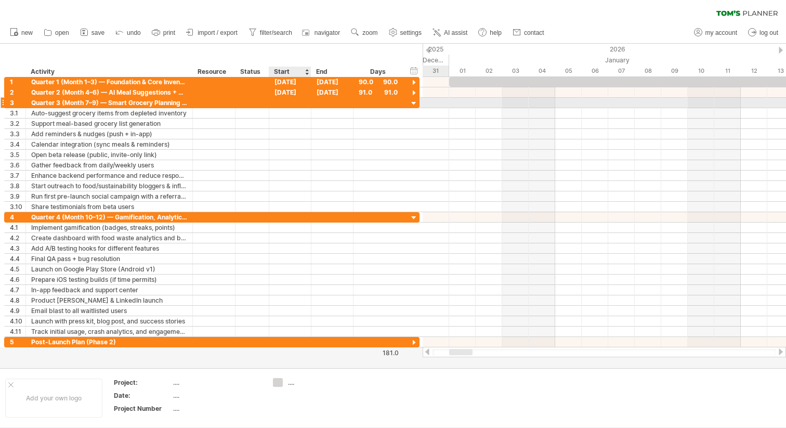
click at [297, 104] on div at bounding box center [290, 103] width 42 height 10
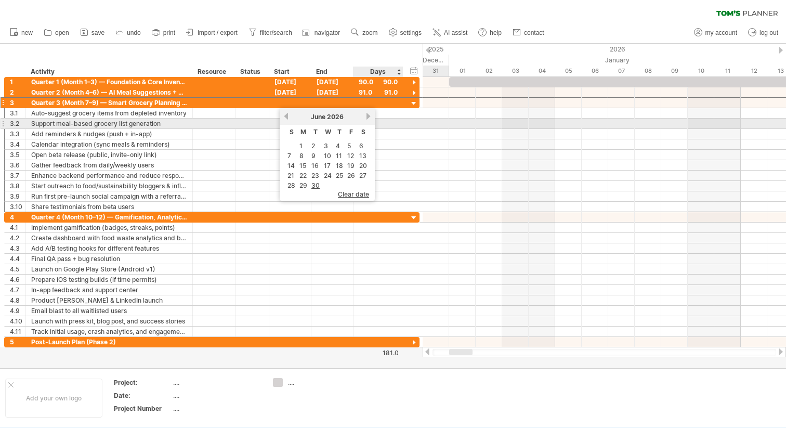
click at [368, 119] on link "next" at bounding box center [369, 116] width 8 height 8
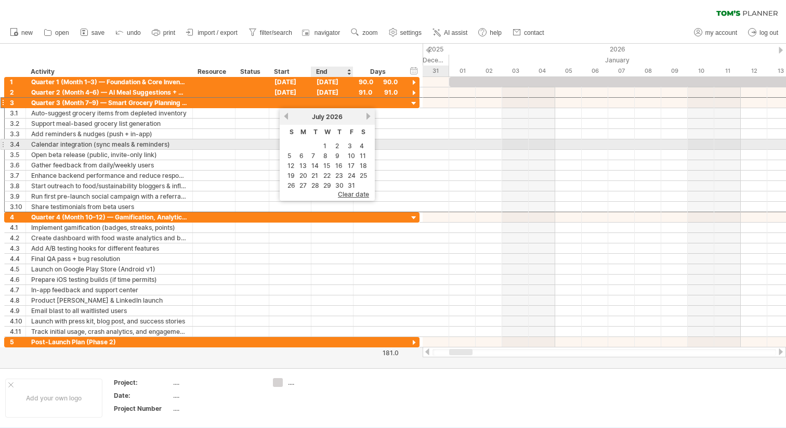
click at [327, 146] on td "1" at bounding box center [327, 145] width 11 height 9
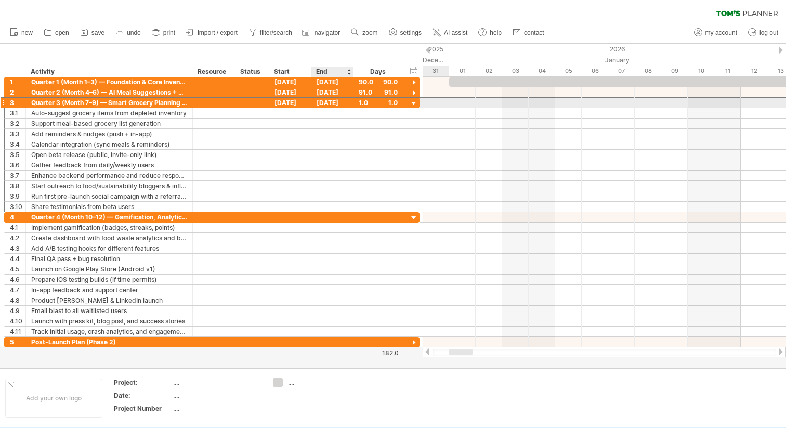
click at [342, 103] on div "[DATE]" at bounding box center [333, 103] width 42 height 10
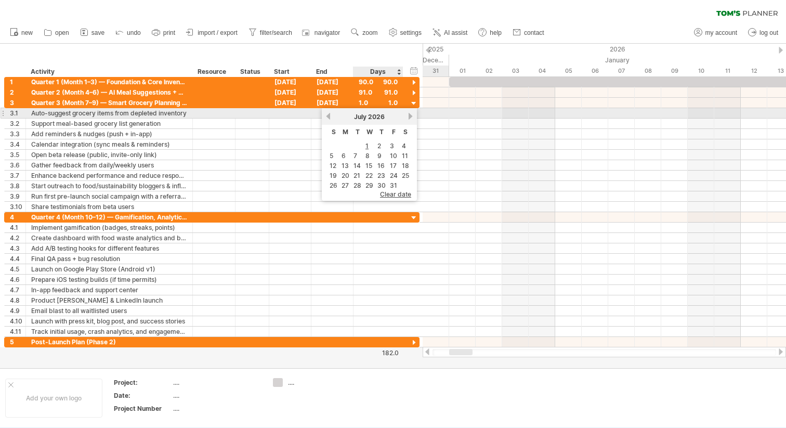
click at [409, 114] on link "next" at bounding box center [411, 116] width 8 height 8
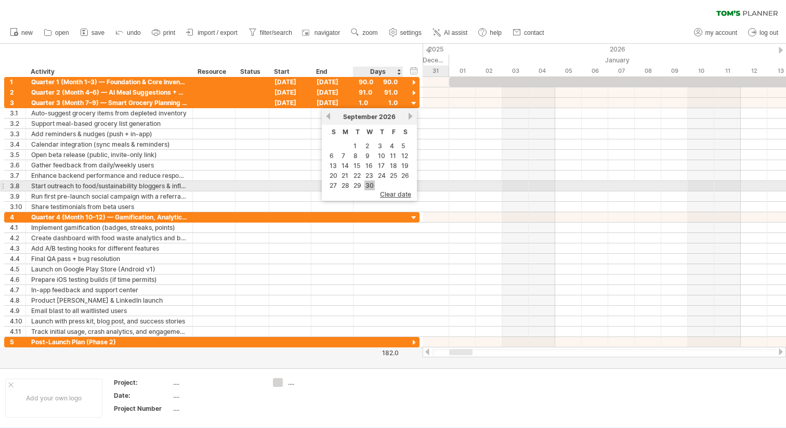
click at [368, 182] on link "30" at bounding box center [370, 185] width 10 height 10
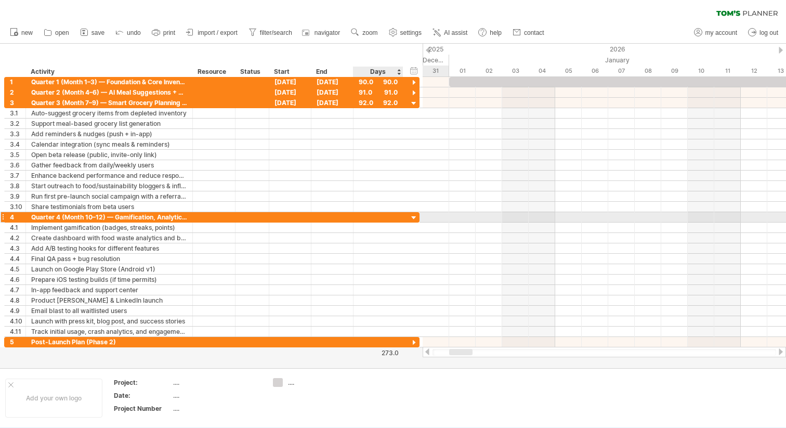
click at [412, 215] on div at bounding box center [414, 218] width 10 height 10
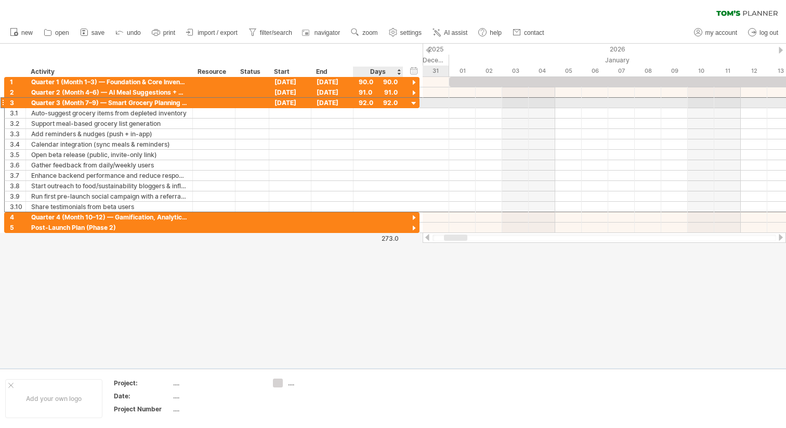
click at [408, 106] on div "**********" at bounding box center [212, 102] width 416 height 11
click at [414, 104] on div at bounding box center [414, 104] width 10 height 10
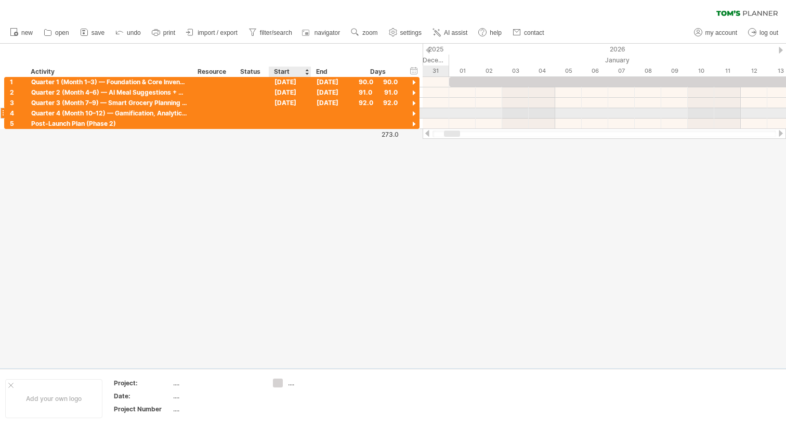
click at [294, 110] on div at bounding box center [290, 113] width 42 height 10
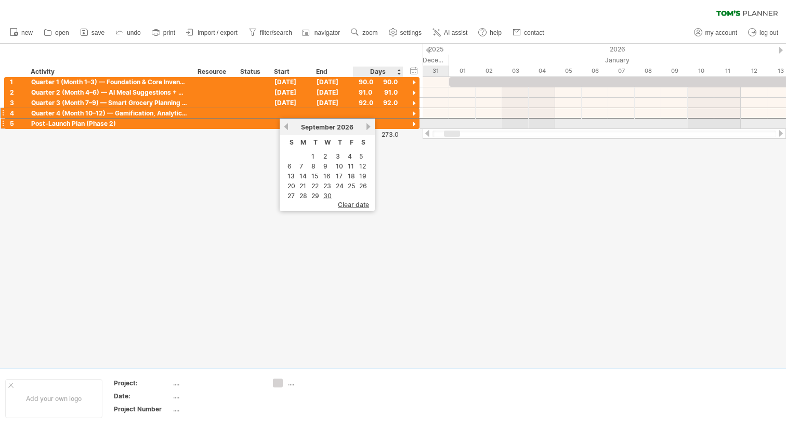
click at [366, 125] on link "next" at bounding box center [369, 127] width 8 height 8
click at [367, 126] on link "next" at bounding box center [369, 127] width 8 height 8
click at [288, 126] on link "previous" at bounding box center [286, 127] width 8 height 8
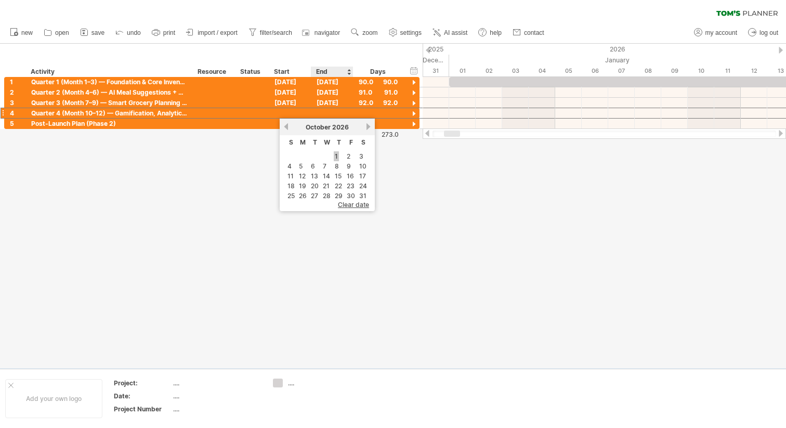
click at [337, 156] on link "1" at bounding box center [336, 156] width 5 height 10
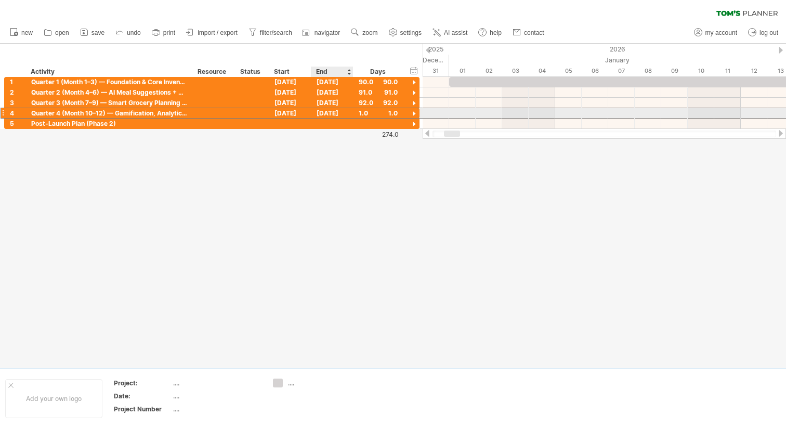
click at [338, 111] on div "[DATE]" at bounding box center [333, 113] width 42 height 10
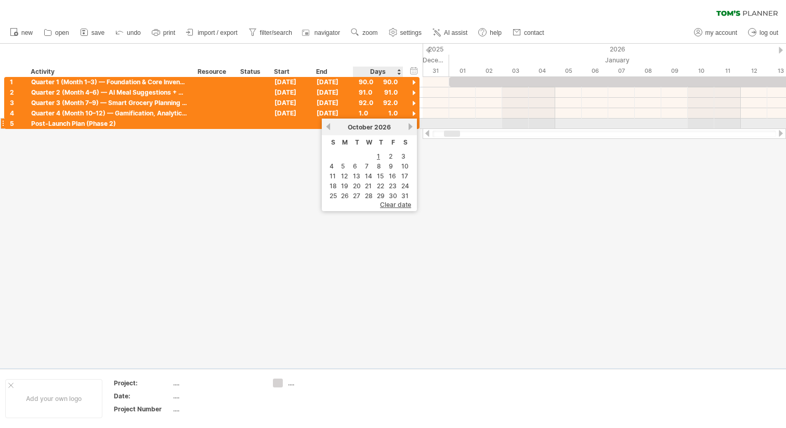
click at [411, 125] on link "next" at bounding box center [411, 127] width 8 height 8
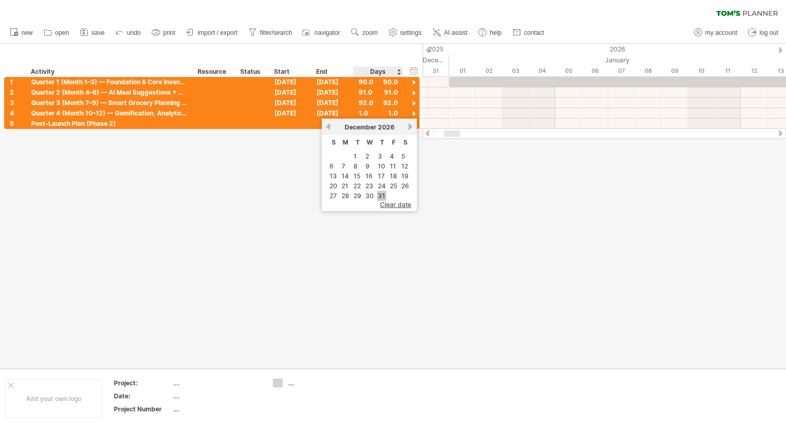
click at [381, 192] on link "31" at bounding box center [381, 196] width 9 height 10
click at [381, 192] on div at bounding box center [393, 206] width 786 height 325
click at [219, 70] on div "Resource" at bounding box center [214, 72] width 32 height 10
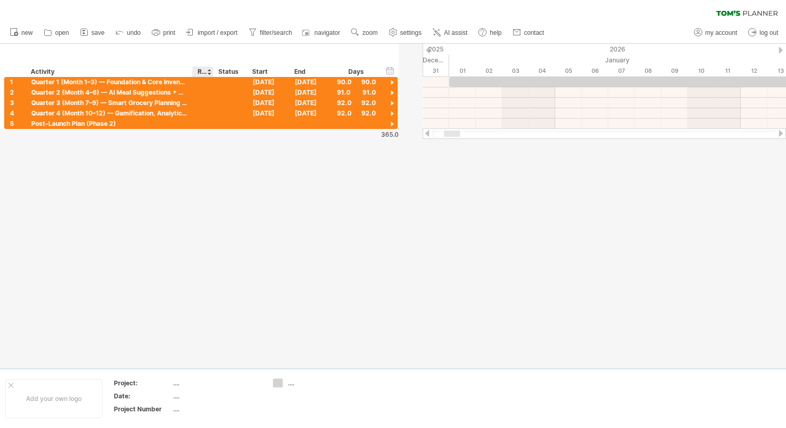
drag, startPoint x: 234, startPoint y: 70, endPoint x: 212, endPoint y: 70, distance: 21.8
click at [212, 70] on div at bounding box center [213, 72] width 4 height 10
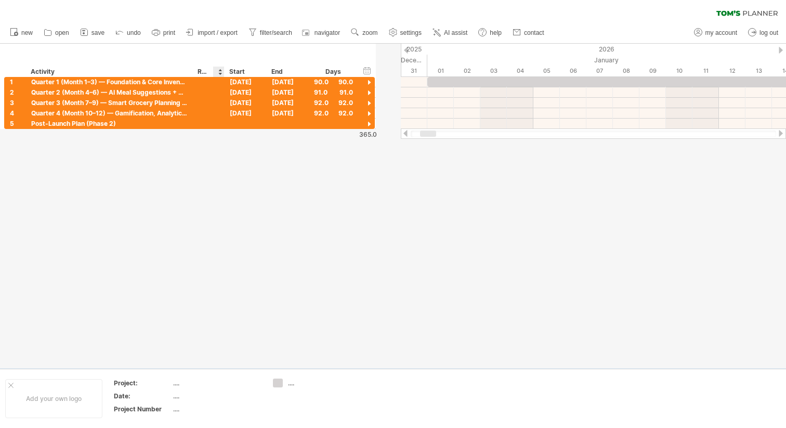
drag, startPoint x: 245, startPoint y: 70, endPoint x: 195, endPoint y: 72, distance: 51.0
click at [194, 72] on div "******** Activity ******** Resource ****** Status Start End Days" at bounding box center [181, 72] width 354 height 10
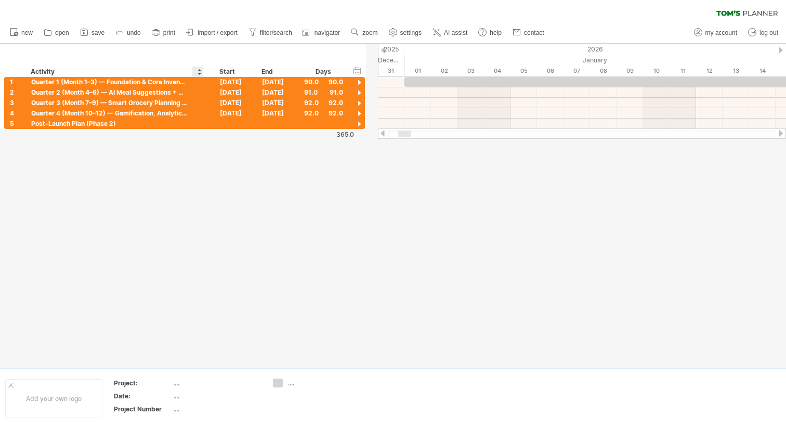
drag, startPoint x: 212, startPoint y: 71, endPoint x: 167, endPoint y: 72, distance: 44.7
click at [167, 72] on div "******** Activity ******** Resource ****** Status Start End Days" at bounding box center [176, 72] width 344 height 10
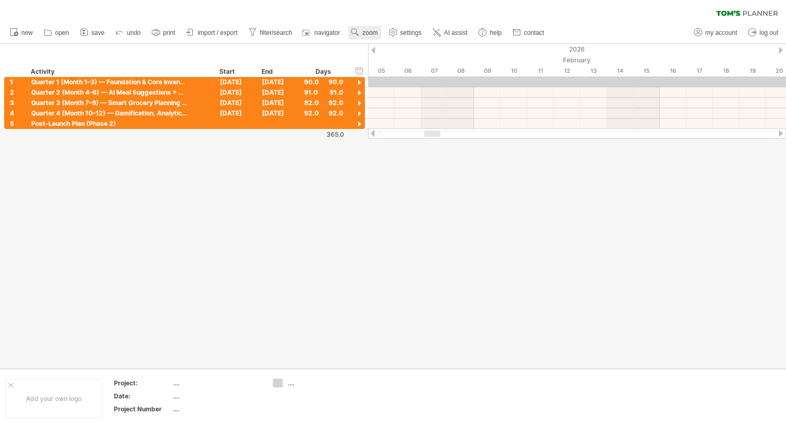
click at [372, 37] on link "zoom" at bounding box center [364, 33] width 32 height 14
click at [406, 51] on div "Month" at bounding box center [406, 50] width 58 height 17
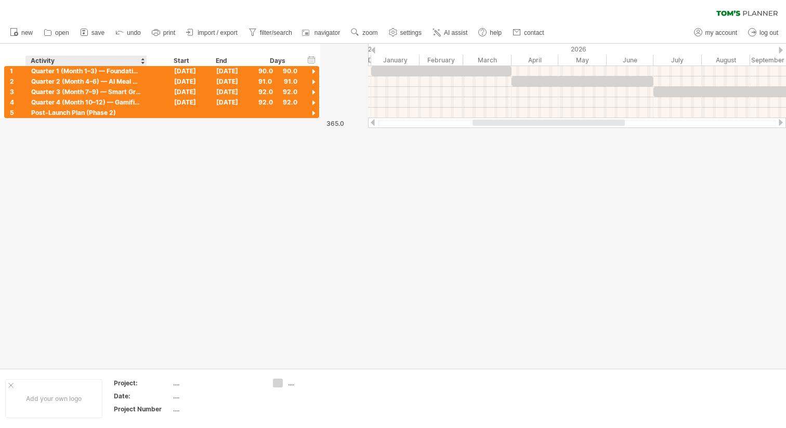
drag, startPoint x: 191, startPoint y: 58, endPoint x: 146, endPoint y: 62, distance: 45.9
click at [146, 62] on div at bounding box center [147, 61] width 4 height 10
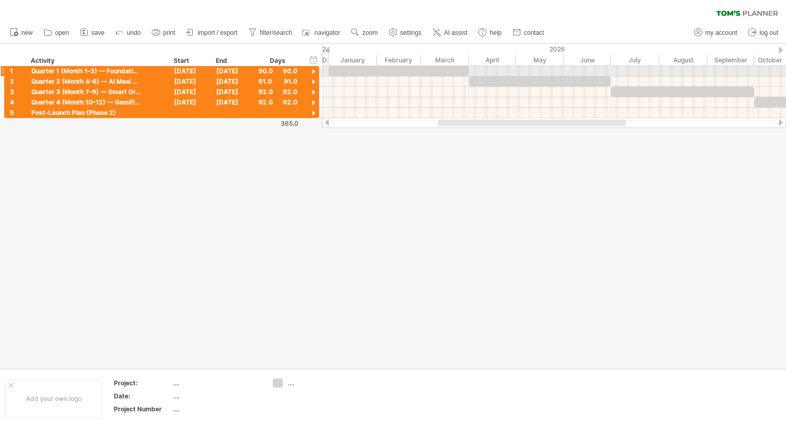
click at [314, 70] on div at bounding box center [314, 72] width 10 height 10
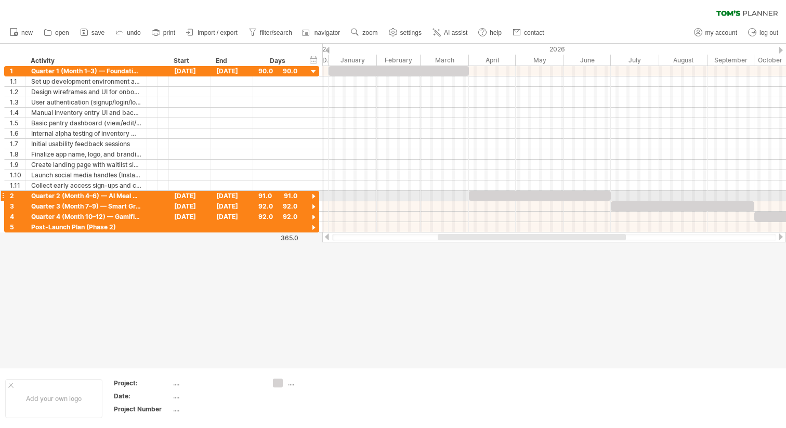
click at [313, 197] on div at bounding box center [314, 197] width 10 height 10
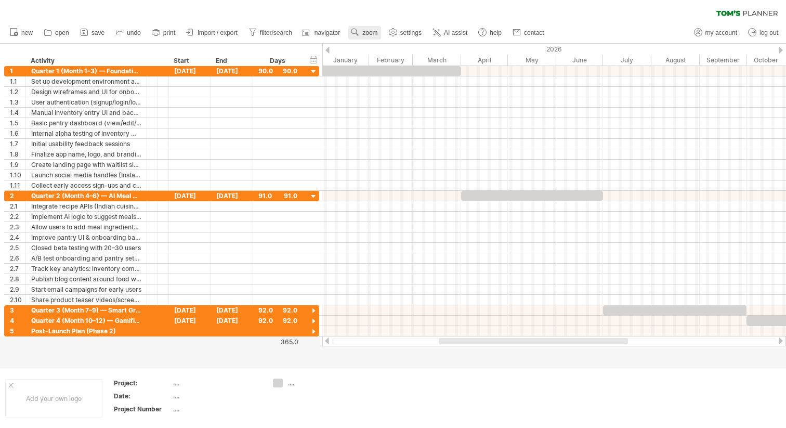
click at [370, 32] on span "zoom" at bounding box center [370, 32] width 15 height 7
click at [406, 31] on span "settings" at bounding box center [410, 32] width 21 height 7
select select "*"
select select "**"
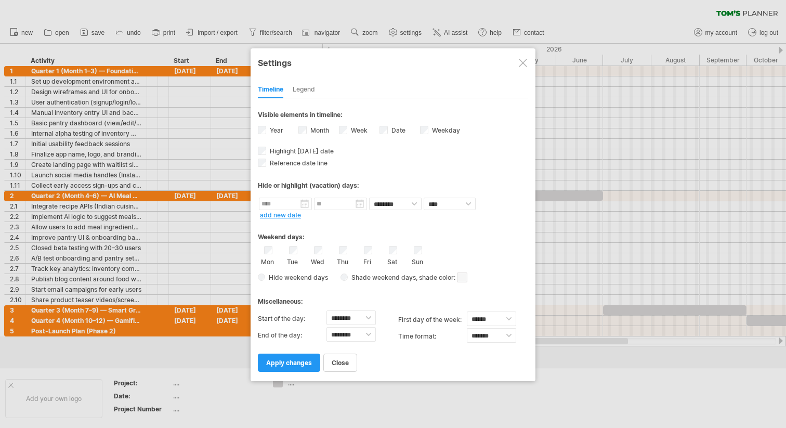
click at [311, 83] on div "Legend" at bounding box center [304, 90] width 22 height 17
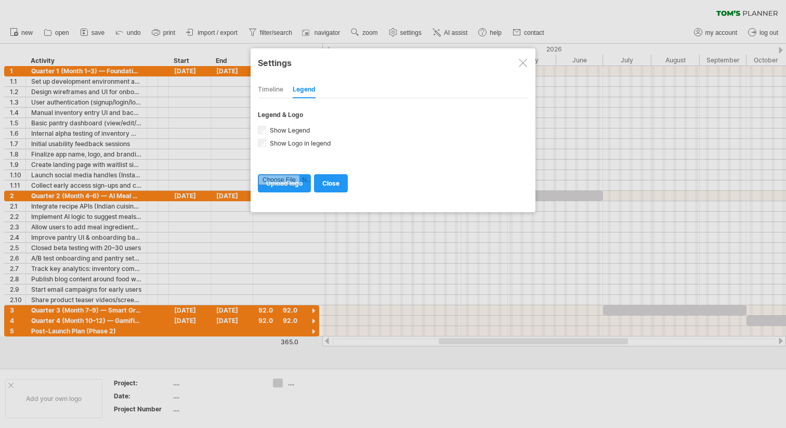
click at [279, 86] on div "Timeline" at bounding box center [270, 90] width 25 height 17
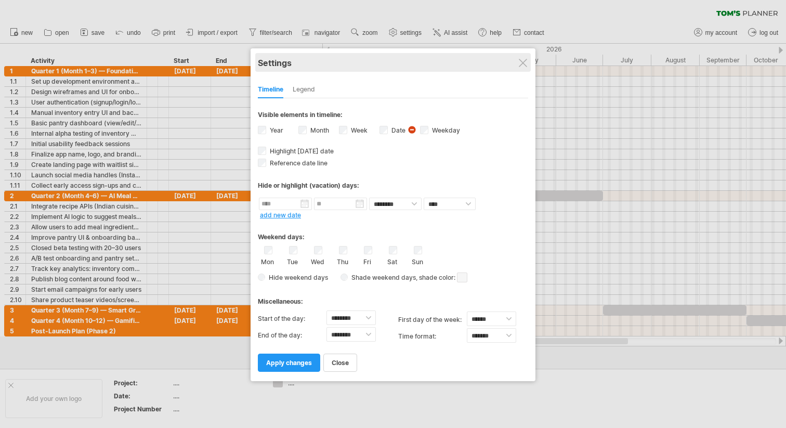
click at [451, 64] on div "Settings" at bounding box center [393, 62] width 270 height 19
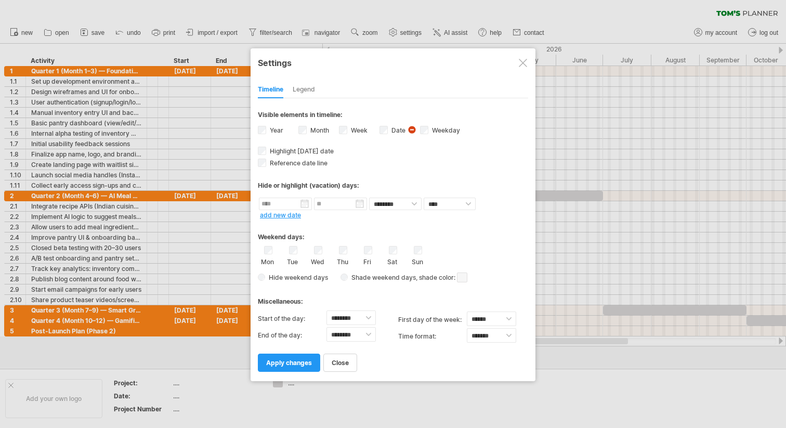
click at [451, 62] on div at bounding box center [523, 63] width 8 height 8
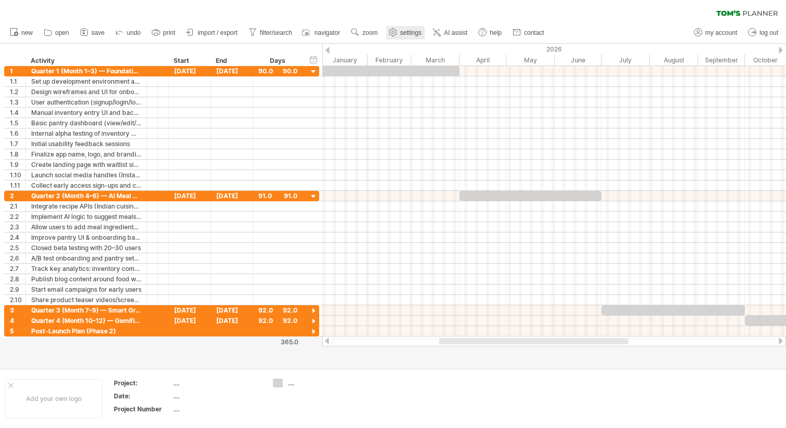
click at [401, 31] on span "settings" at bounding box center [410, 32] width 21 height 7
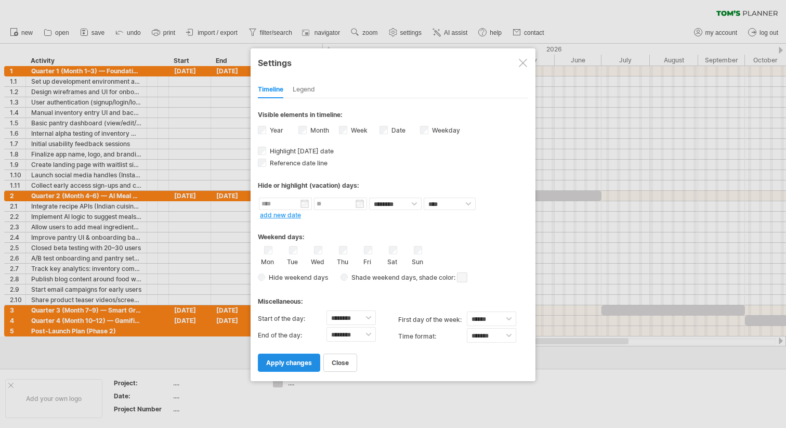
click at [292, 365] on link "apply changes" at bounding box center [289, 363] width 62 height 18
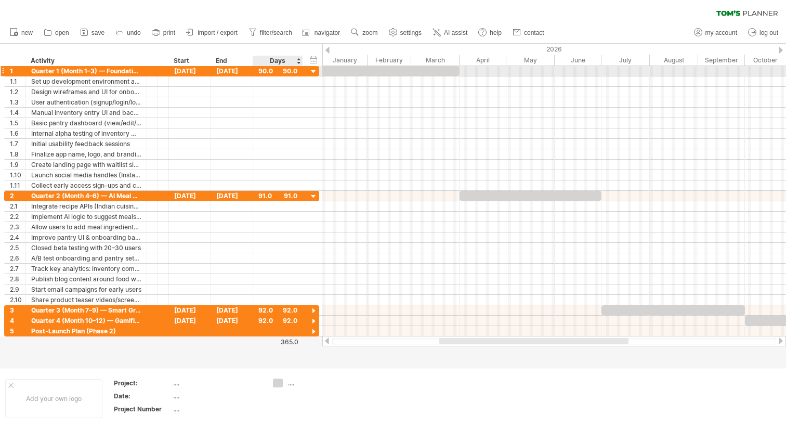
click at [315, 72] on div at bounding box center [314, 72] width 10 height 10
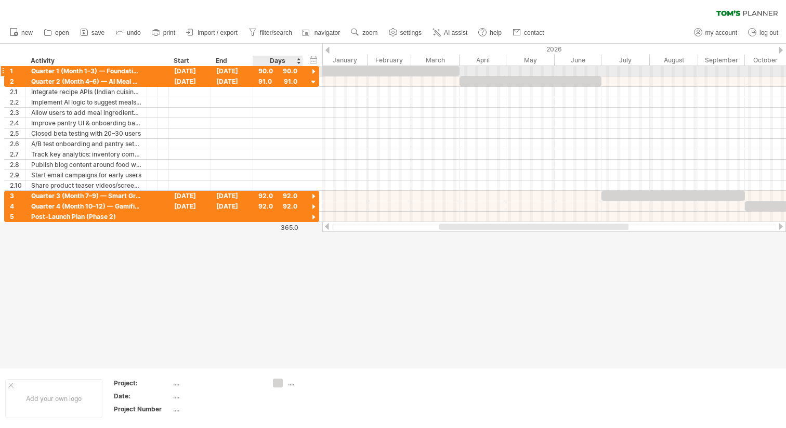
click at [315, 72] on div at bounding box center [314, 72] width 10 height 10
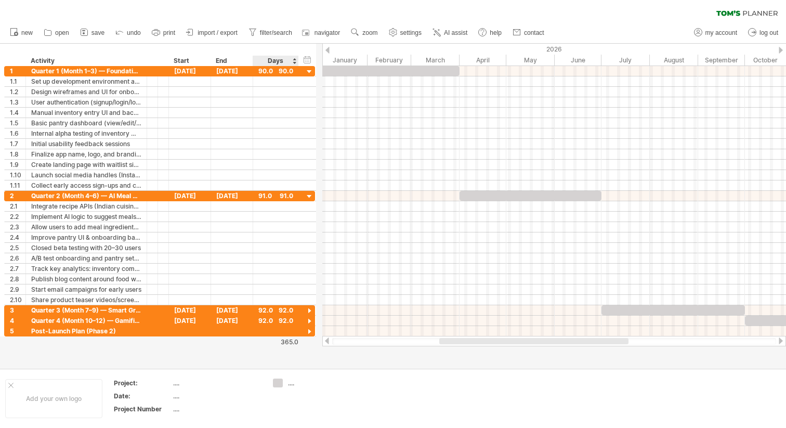
drag, startPoint x: 301, startPoint y: 60, endPoint x: 296, endPoint y: 66, distance: 7.0
click at [296, 66] on div at bounding box center [298, 61] width 4 height 10
click at [162, 74] on div at bounding box center [163, 71] width 11 height 10
click at [160, 59] on div "****** Status" at bounding box center [163, 61] width 11 height 10
click at [119, 43] on ul "new open" at bounding box center [277, 33] width 544 height 22
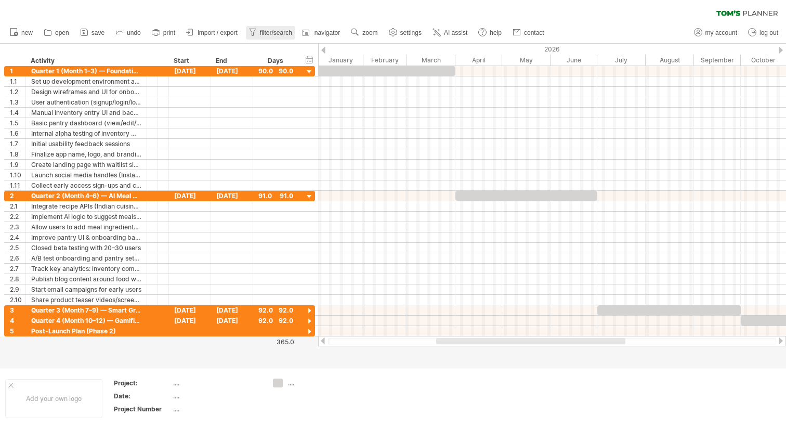
click at [281, 32] on span "filter/search" at bounding box center [276, 32] width 32 height 7
type input "**********"
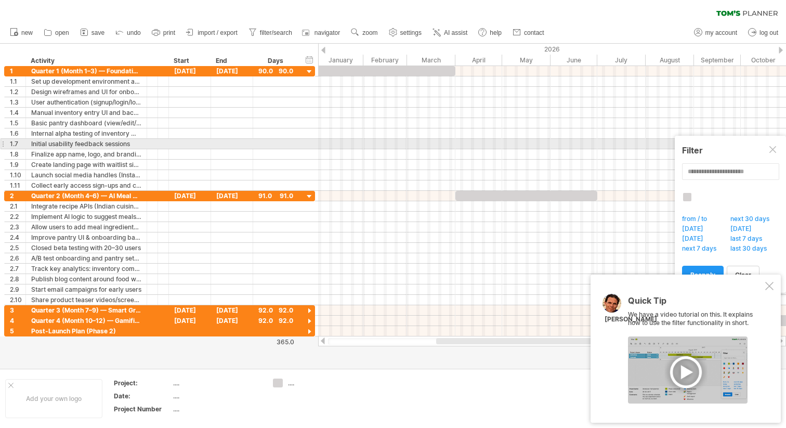
click at [451, 149] on div at bounding box center [774, 150] width 8 height 8
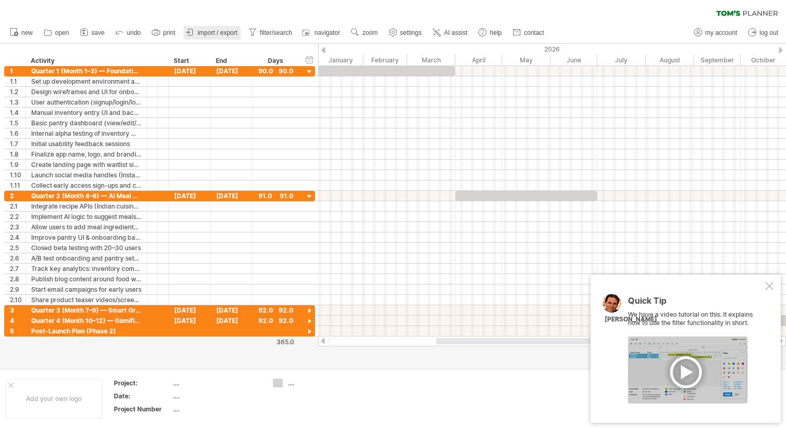
click at [221, 35] on span "import / export" at bounding box center [218, 32] width 40 height 7
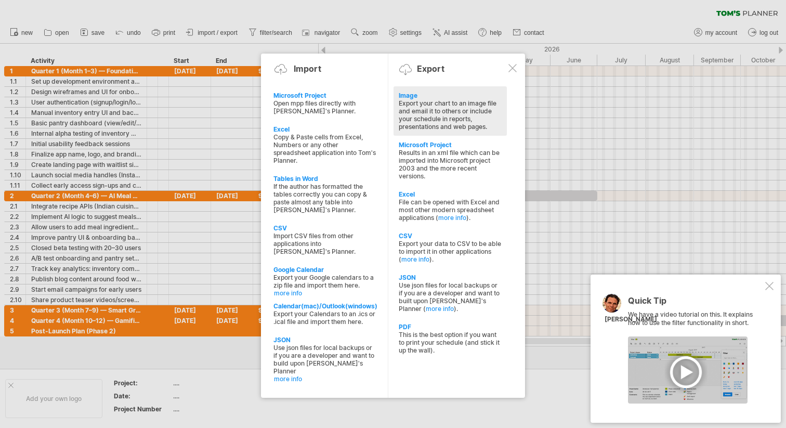
click at [411, 95] on div "Image" at bounding box center [450, 96] width 103 height 8
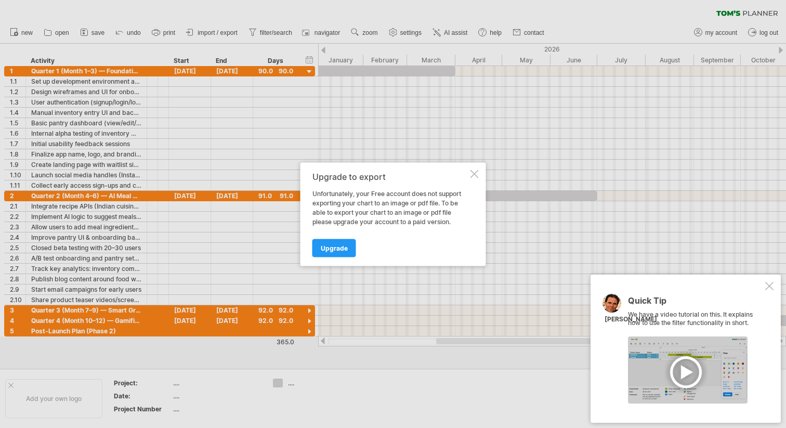
click at [451, 171] on div at bounding box center [475, 174] width 8 height 8
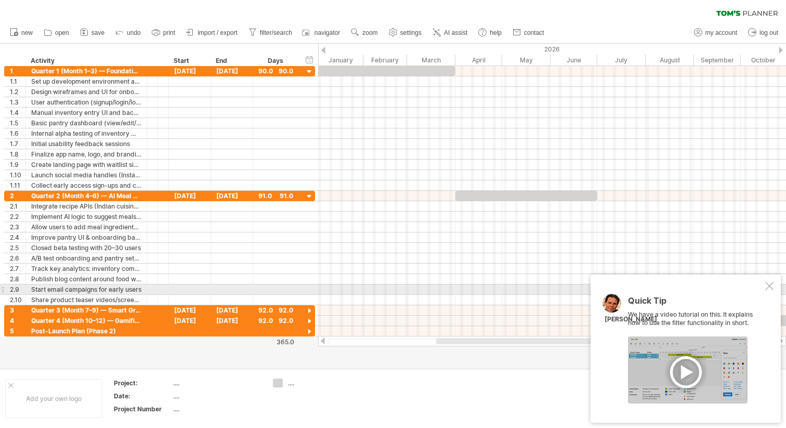
click at [451, 287] on div at bounding box center [770, 286] width 8 height 8
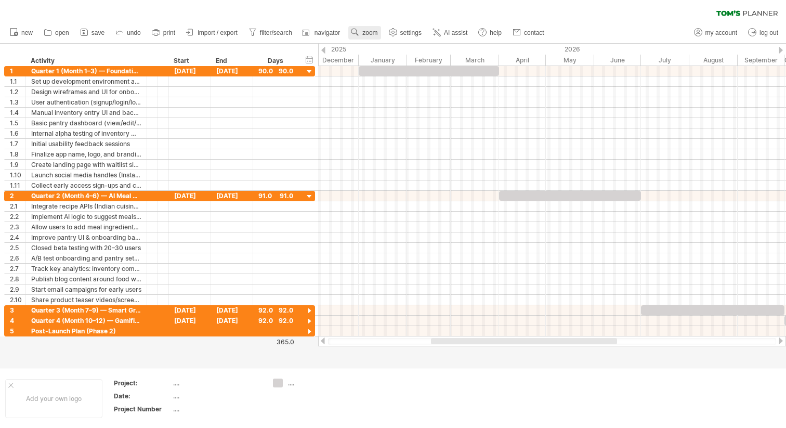
click at [369, 31] on span "zoom" at bounding box center [370, 32] width 15 height 7
click at [400, 44] on div "Month" at bounding box center [403, 44] width 58 height 17
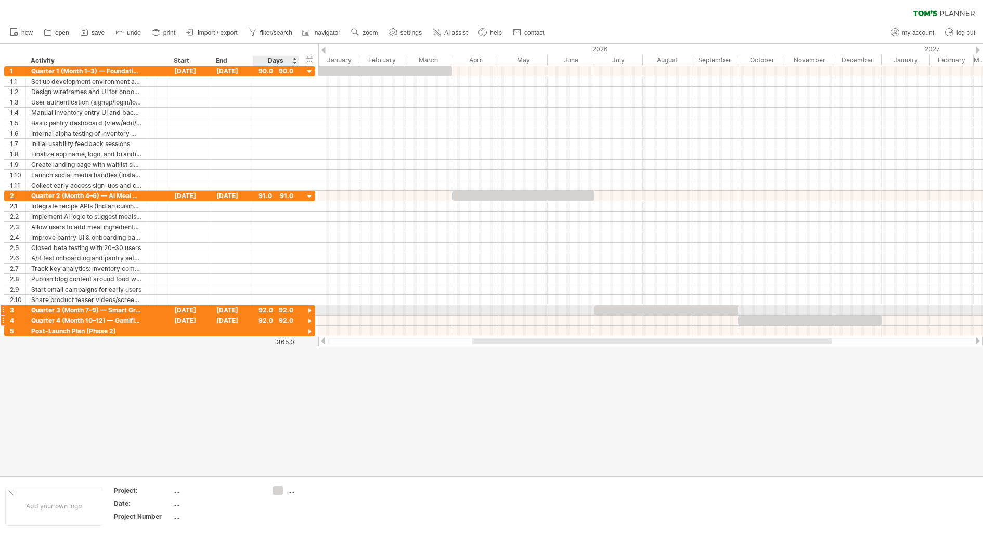
click at [275, 316] on div "92.0" at bounding box center [275, 321] width 35 height 10
click at [255, 306] on div "92.0 92.0" at bounding box center [276, 310] width 46 height 10
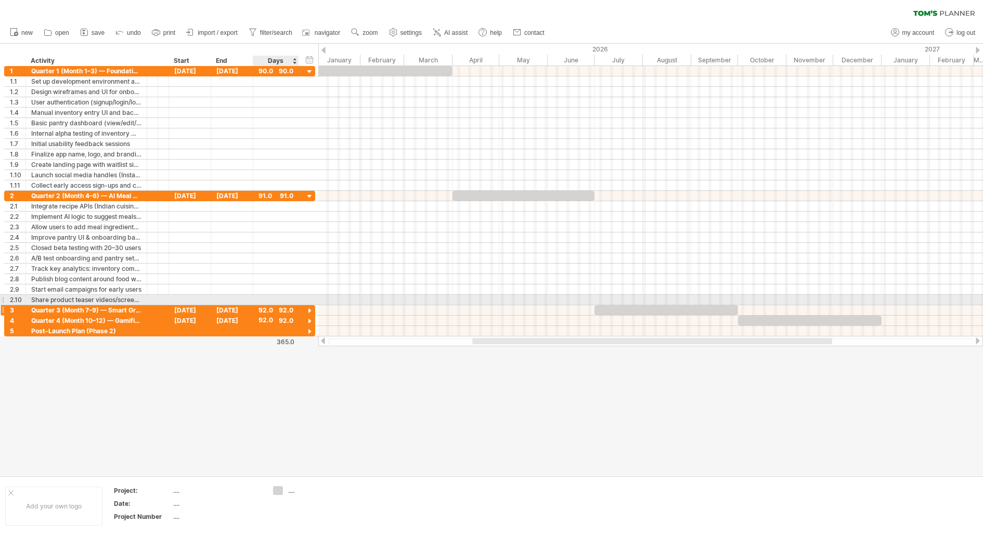
click at [308, 306] on div at bounding box center [310, 311] width 10 height 10
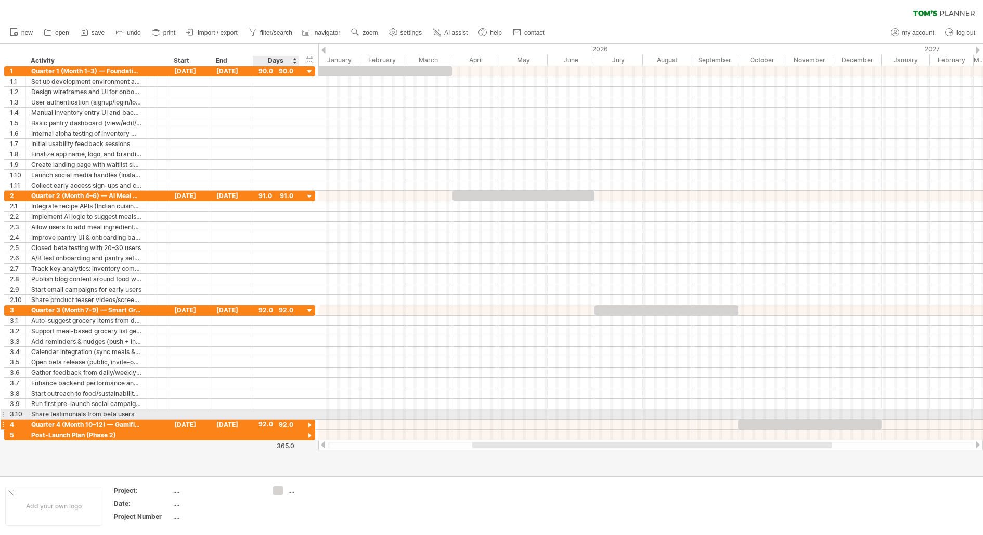
click at [308, 421] on div at bounding box center [310, 426] width 10 height 10
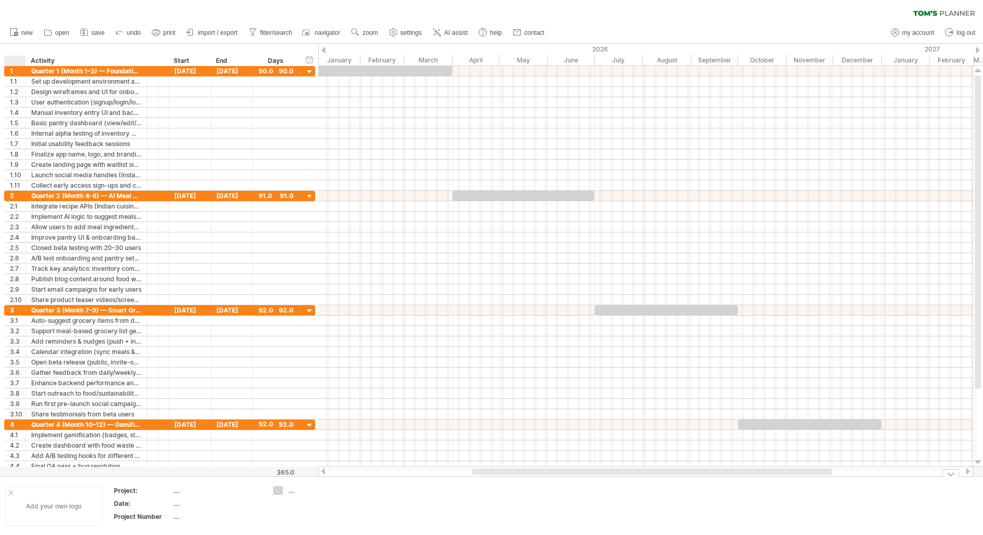
click at [10, 428] on div at bounding box center [10, 492] width 5 height 5
click at [451, 428] on div at bounding box center [950, 473] width 17 height 8
